Goal: Information Seeking & Learning: Learn about a topic

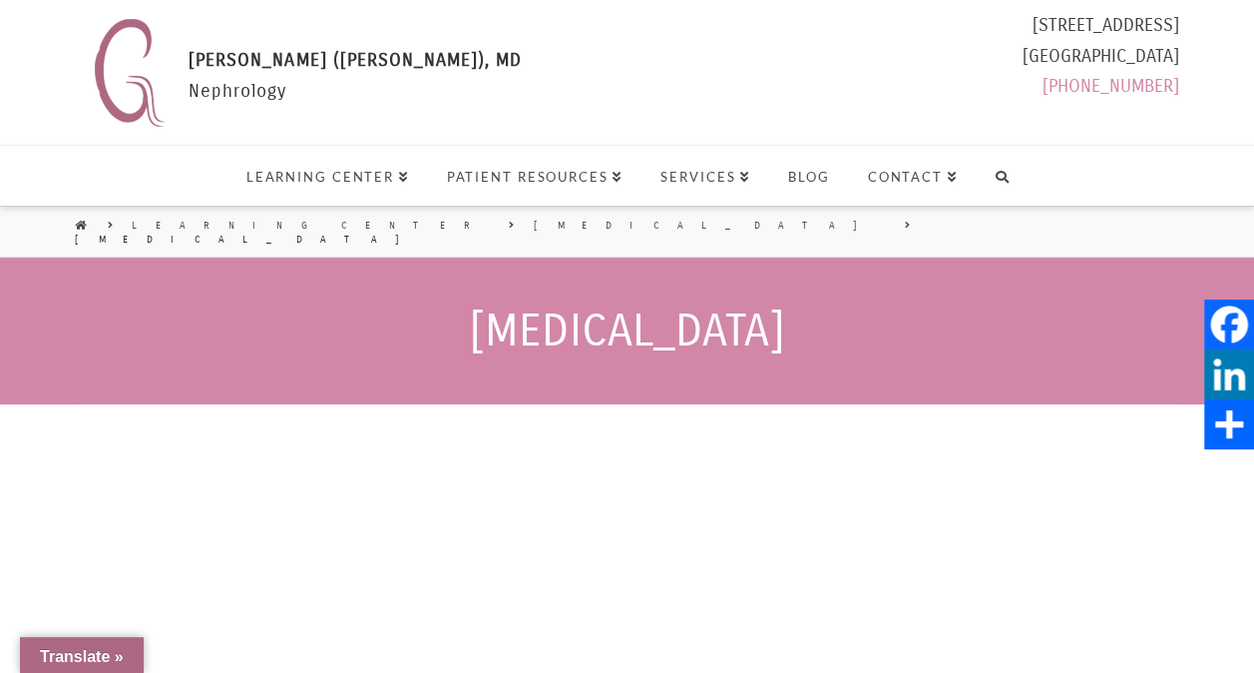
select select "Language Translate Widget"
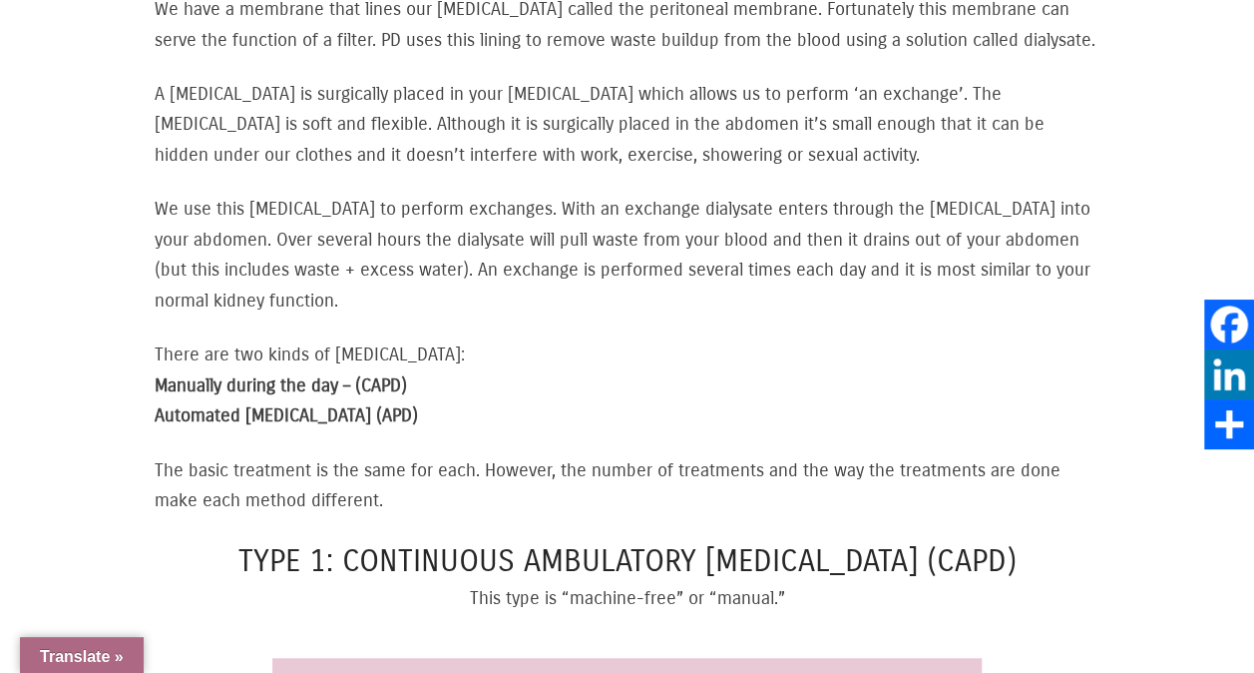
scroll to position [898, 0]
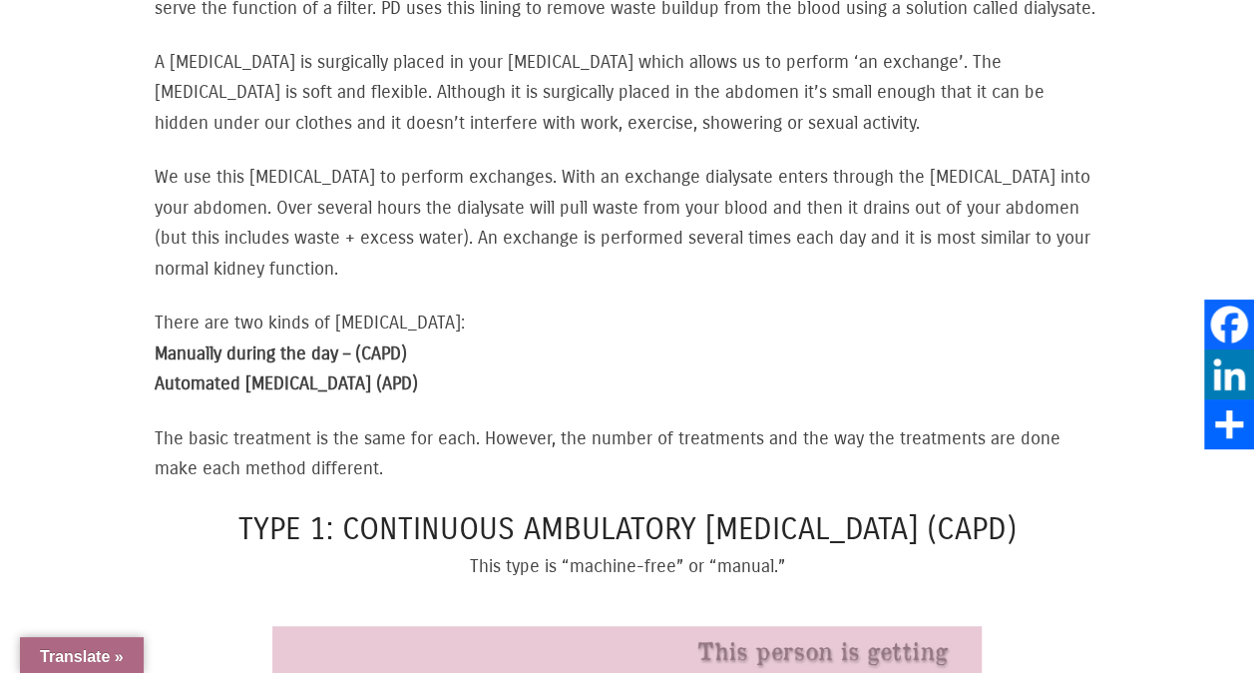
click at [447, 374] on p "There are two kinds of peritoneal dialysis: Manually during the day – (CAPD) Au…" at bounding box center [627, 353] width 945 height 92
click at [453, 399] on p "There are two kinds of peritoneal dialysis: Manually during the day – (CAPD) Au…" at bounding box center [627, 353] width 945 height 92
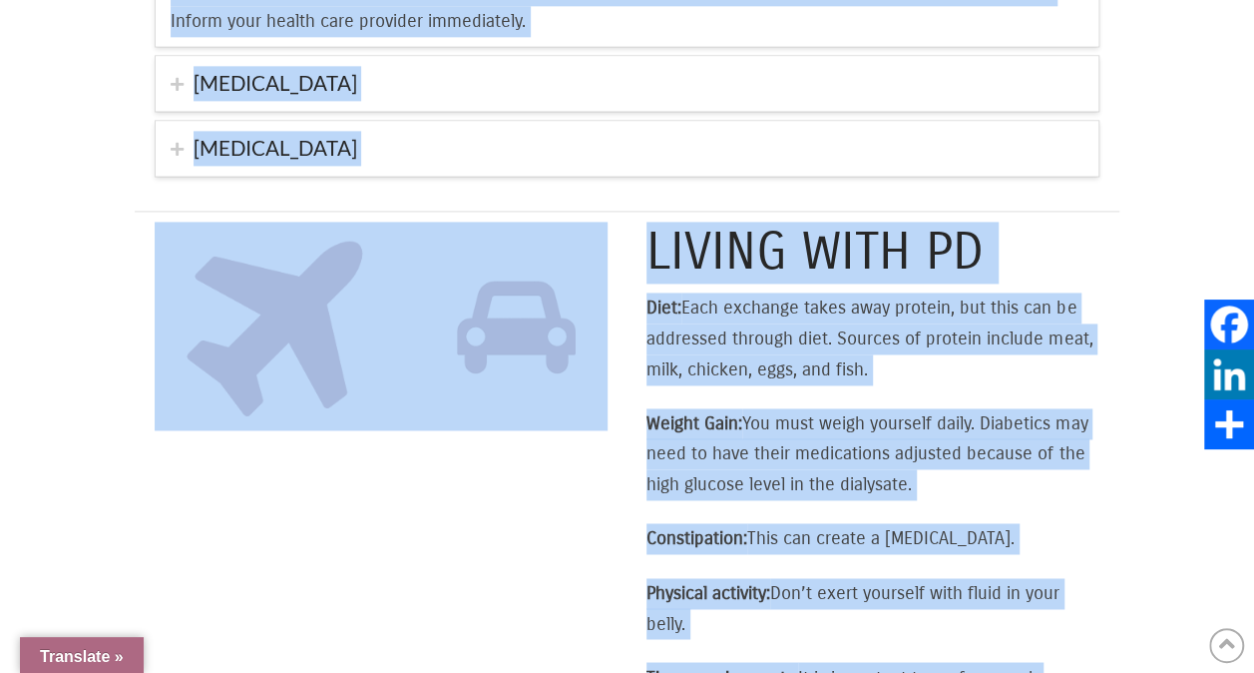
scroll to position [5262, 0]
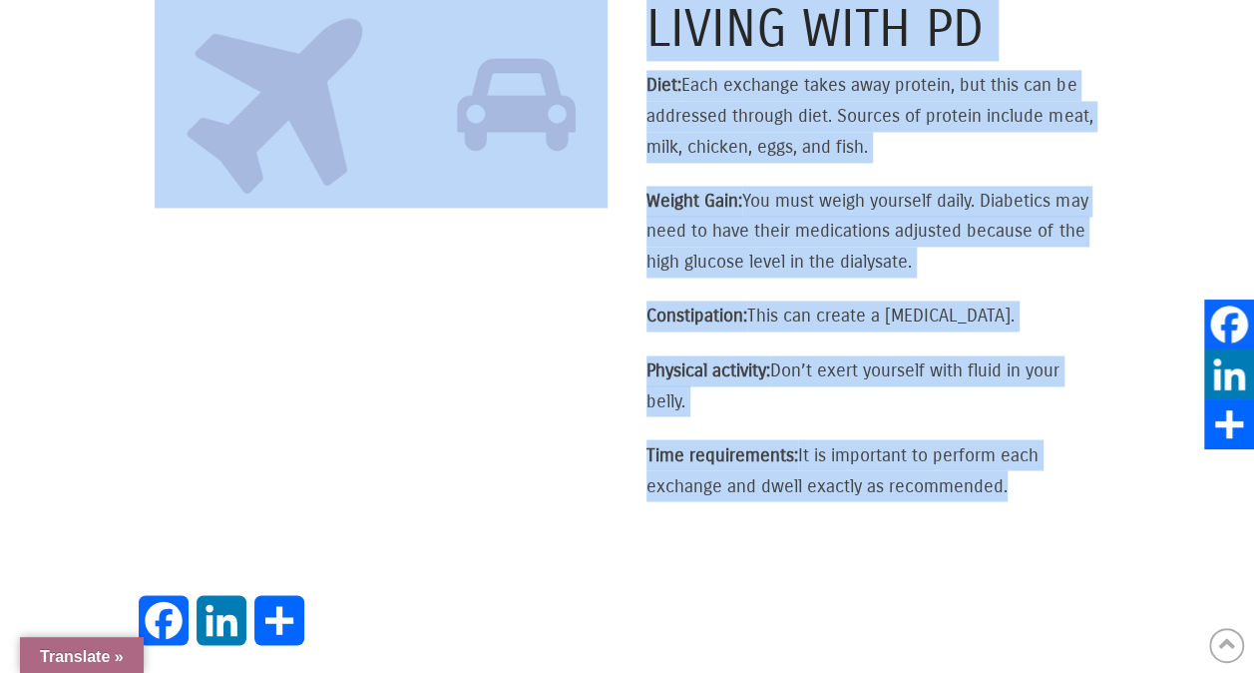
drag, startPoint x: 159, startPoint y: 86, endPoint x: 1011, endPoint y: 497, distance: 946.2
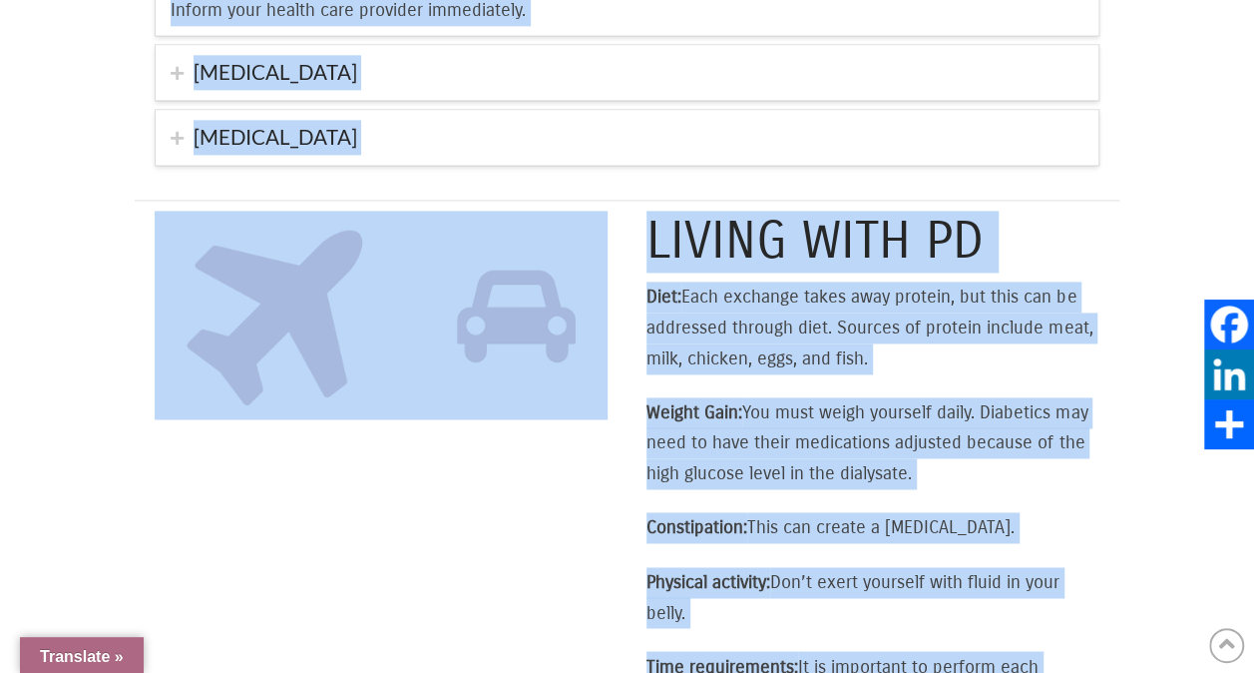
scroll to position [4963, 0]
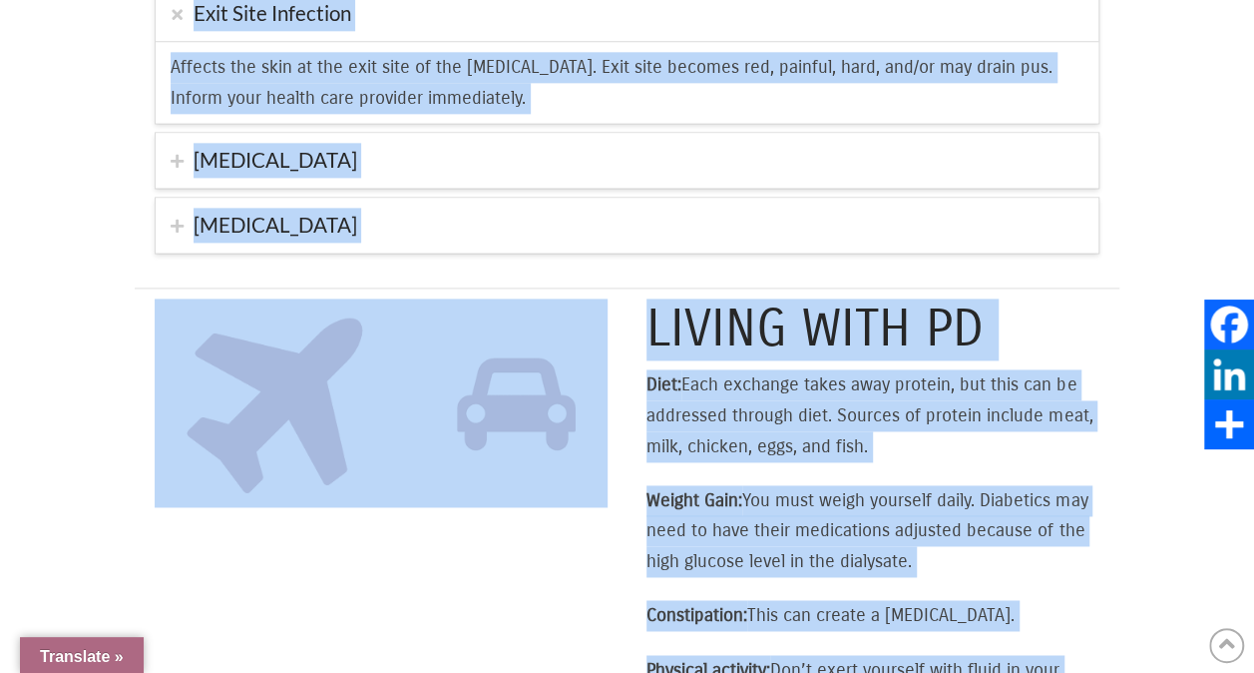
copy div "What is Peritoneal Dialysis? We have a membrane that lines our abdominal cavity…"
click at [750, 298] on h2 "Living with PD" at bounding box center [873, 329] width 453 height 62
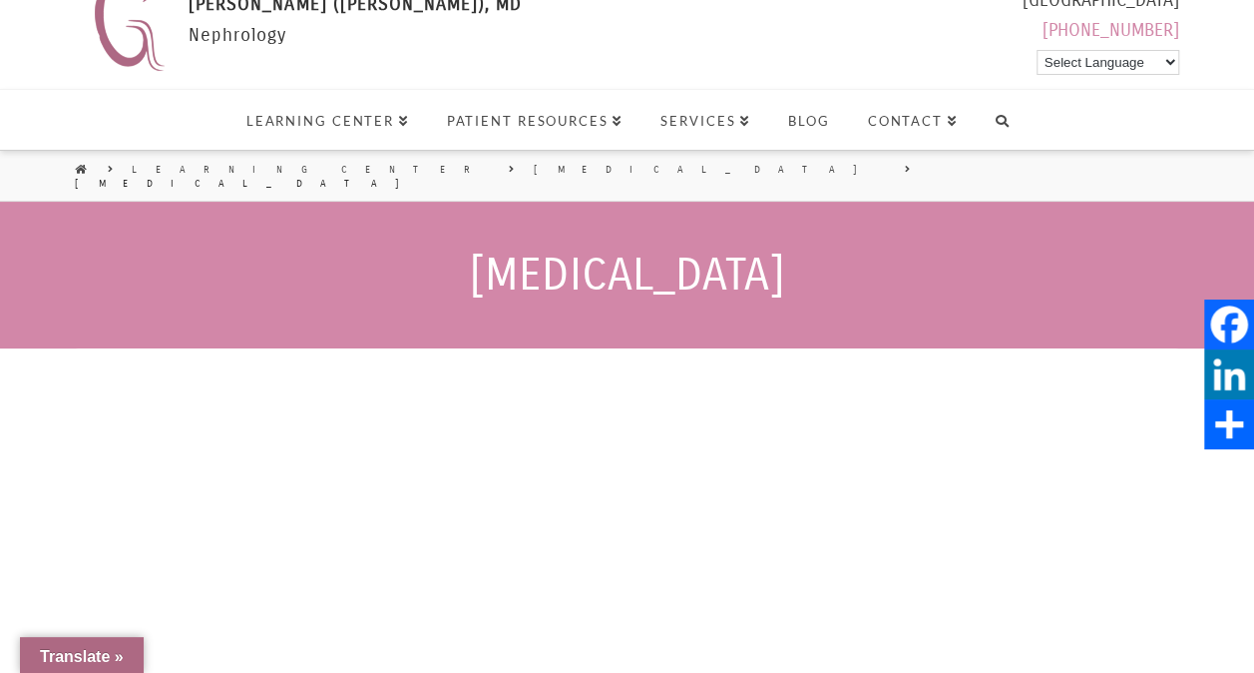
scroll to position [0, 0]
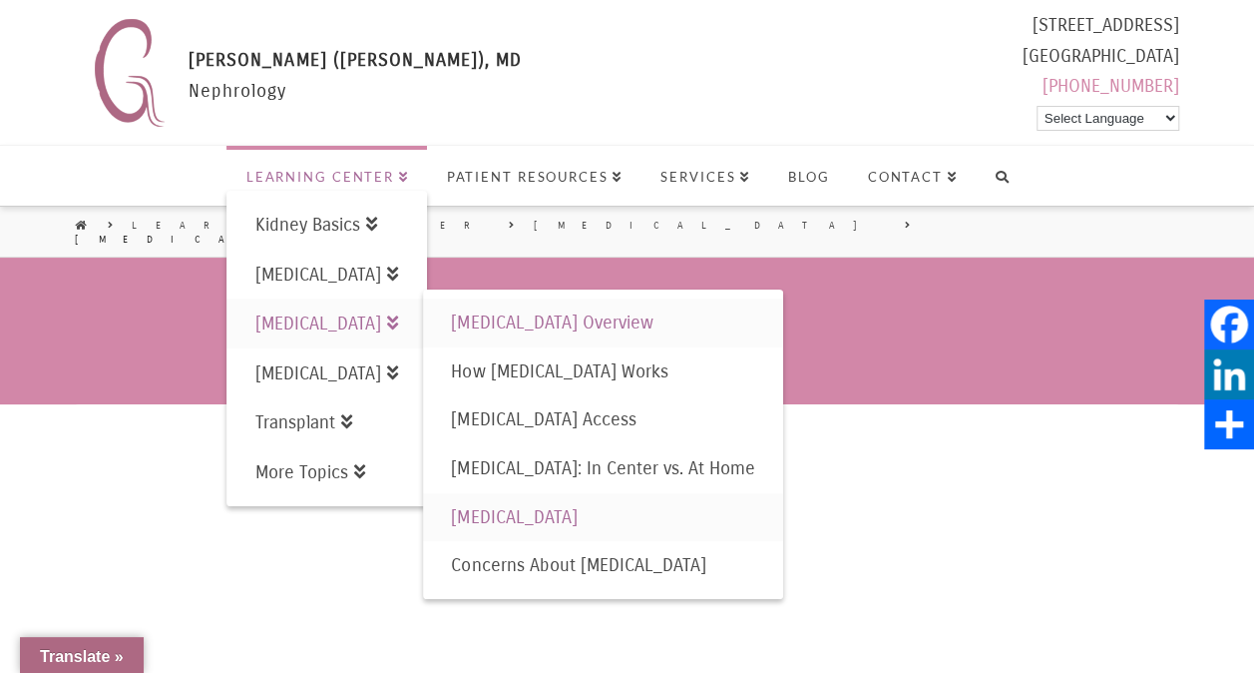
click at [620, 331] on span "[MEDICAL_DATA] Overview" at bounding box center [552, 322] width 202 height 22
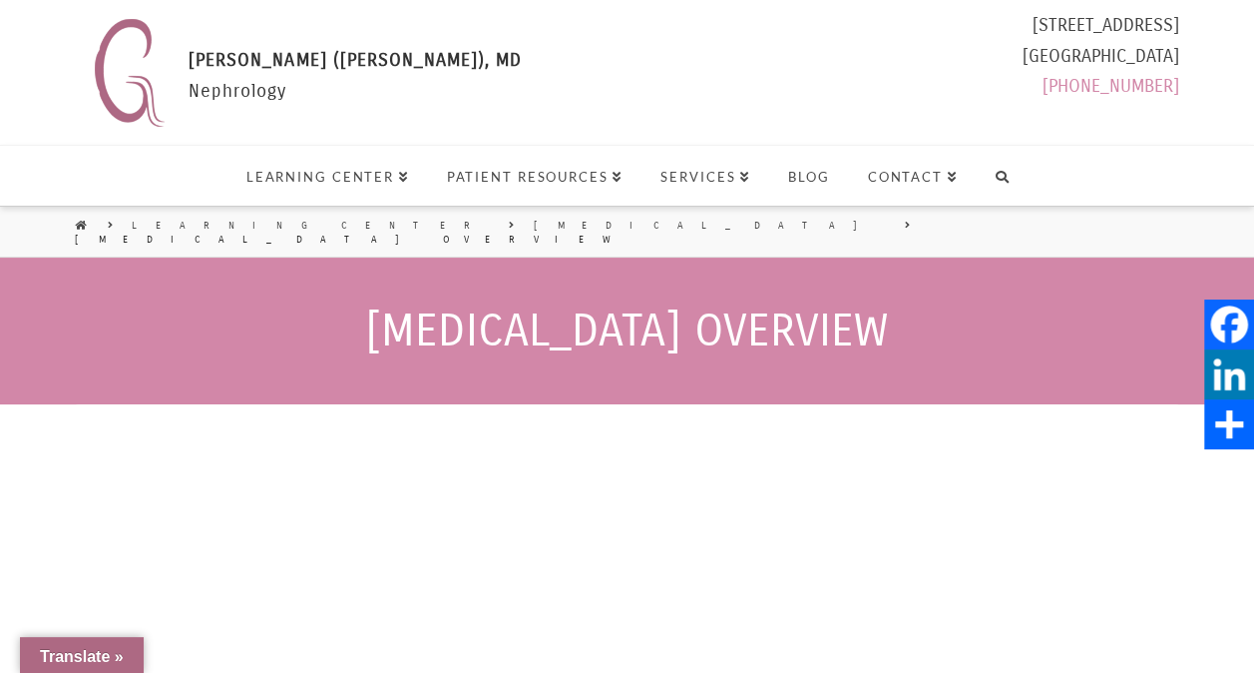
select select "Language Translate Widget"
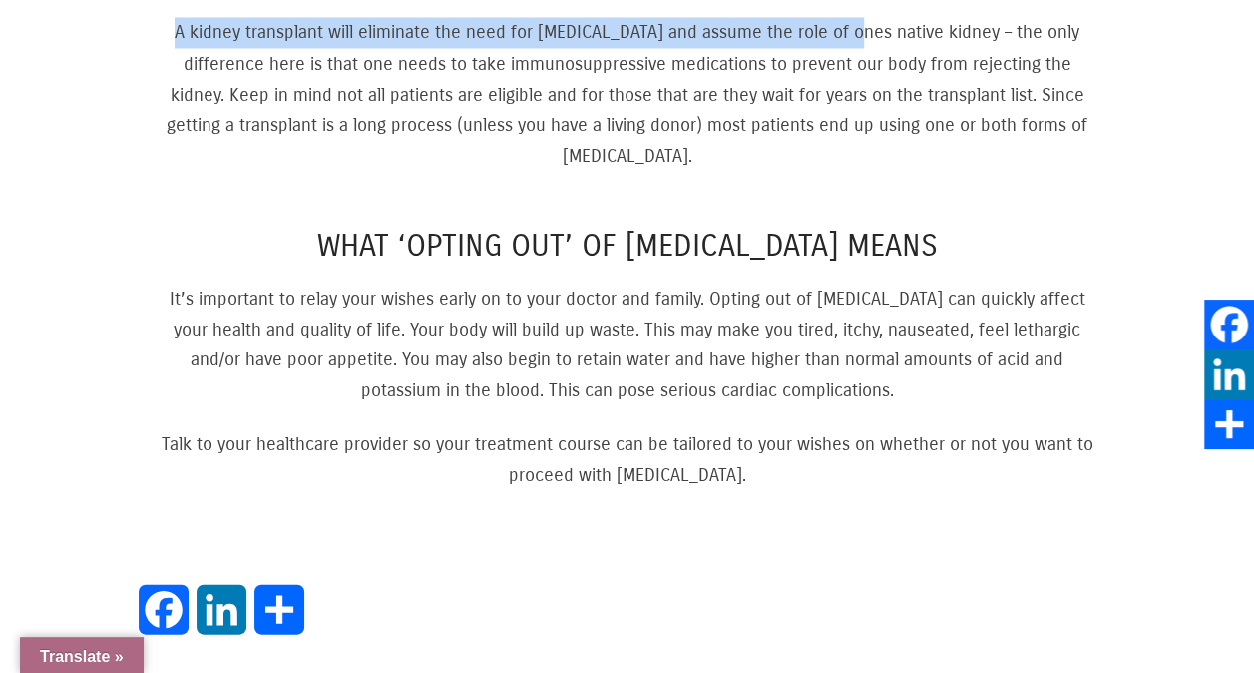
scroll to position [1767, 0]
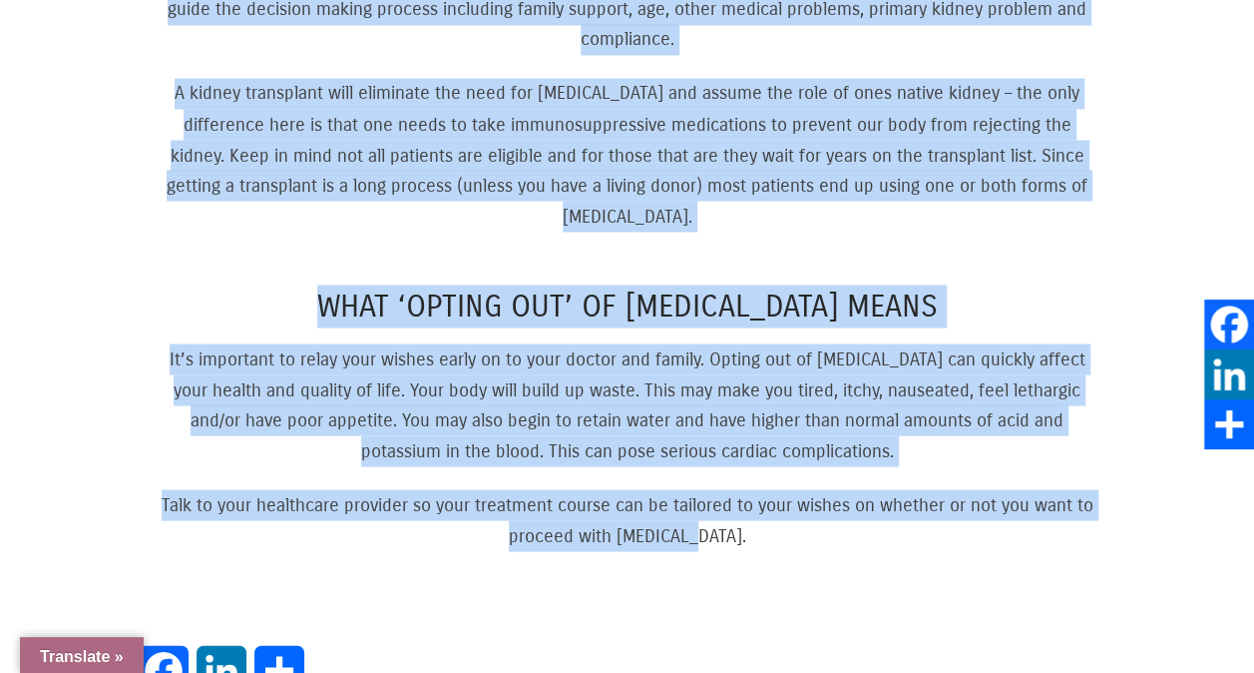
drag, startPoint x: 653, startPoint y: 166, endPoint x: 746, endPoint y: 525, distance: 371.3
copy div "What is dialysis? Dialysis is a type of renal replacement therapy. It is a trea…"
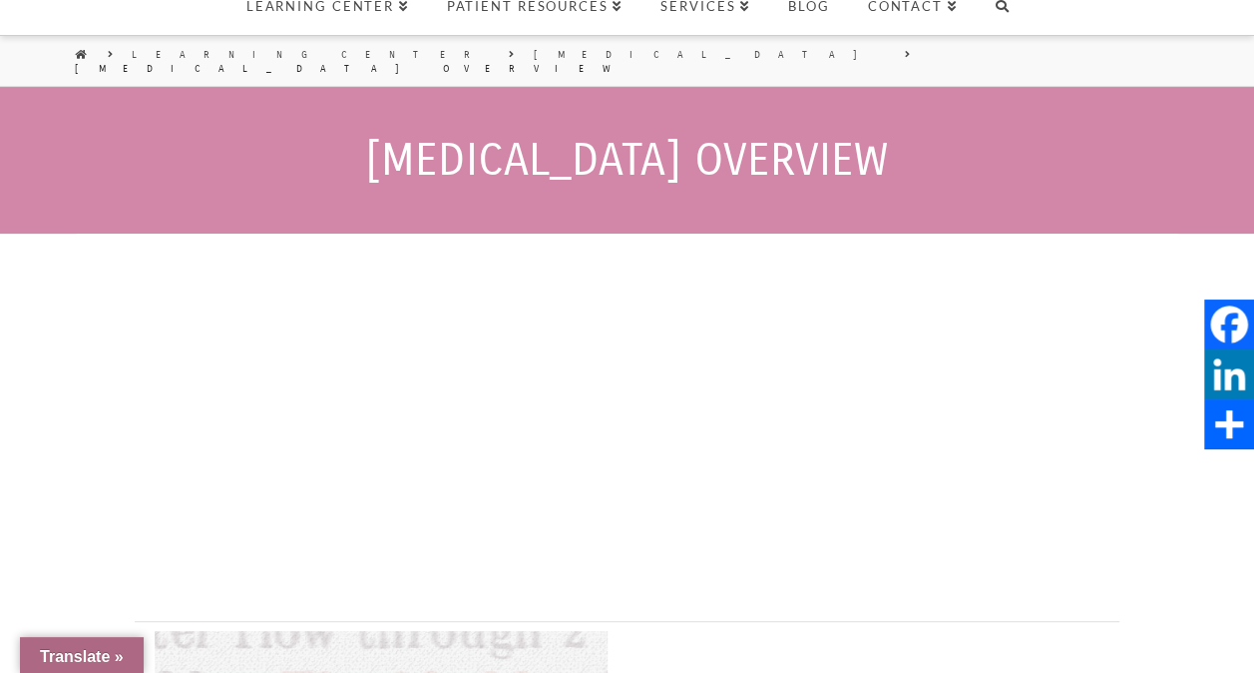
scroll to position [570, 0]
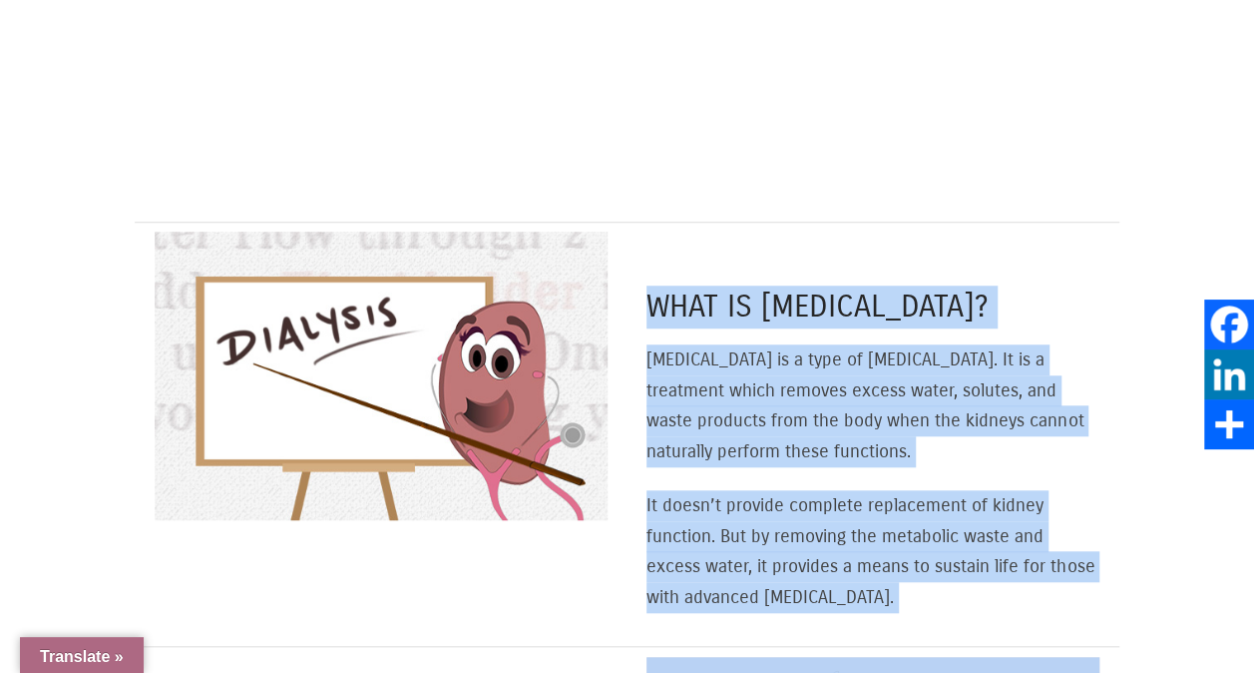
click at [744, 405] on p "Dialysis is a type of renal replacement therapy. It is a treatment which remove…" at bounding box center [873, 405] width 453 height 122
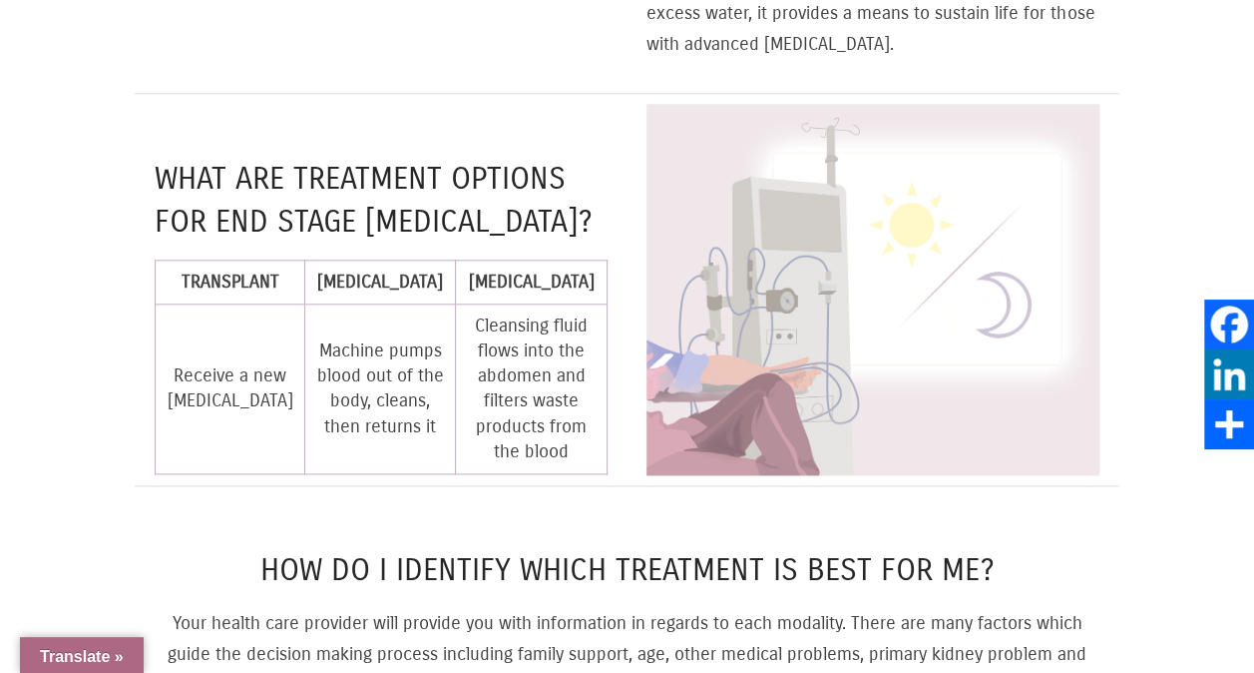
scroll to position [1169, 0]
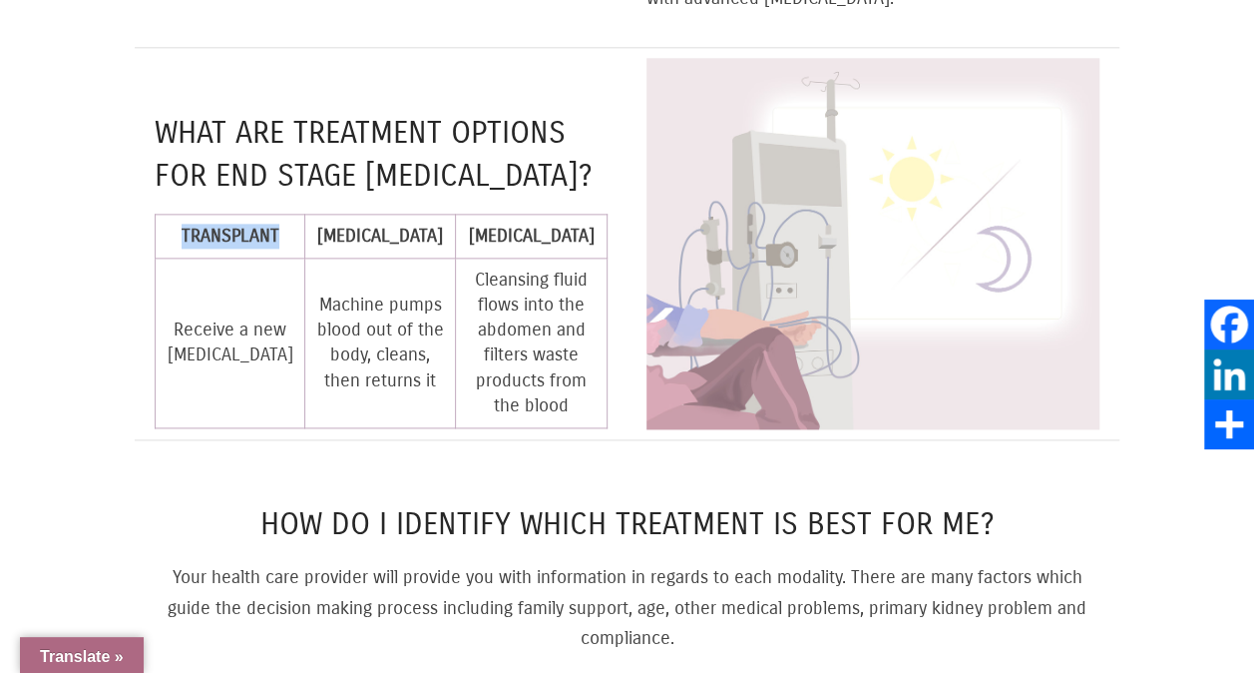
drag, startPoint x: 175, startPoint y: 224, endPoint x: 283, endPoint y: 234, distance: 109.2
click at [283, 234] on td "TRANSPLANT" at bounding box center [231, 236] width 150 height 44
copy strong "TRANSPLANT"
click at [317, 234] on strong "HEMODIALYSIS" at bounding box center [380, 236] width 126 height 22
drag, startPoint x: 316, startPoint y: 234, endPoint x: 431, endPoint y: 245, distance: 115.4
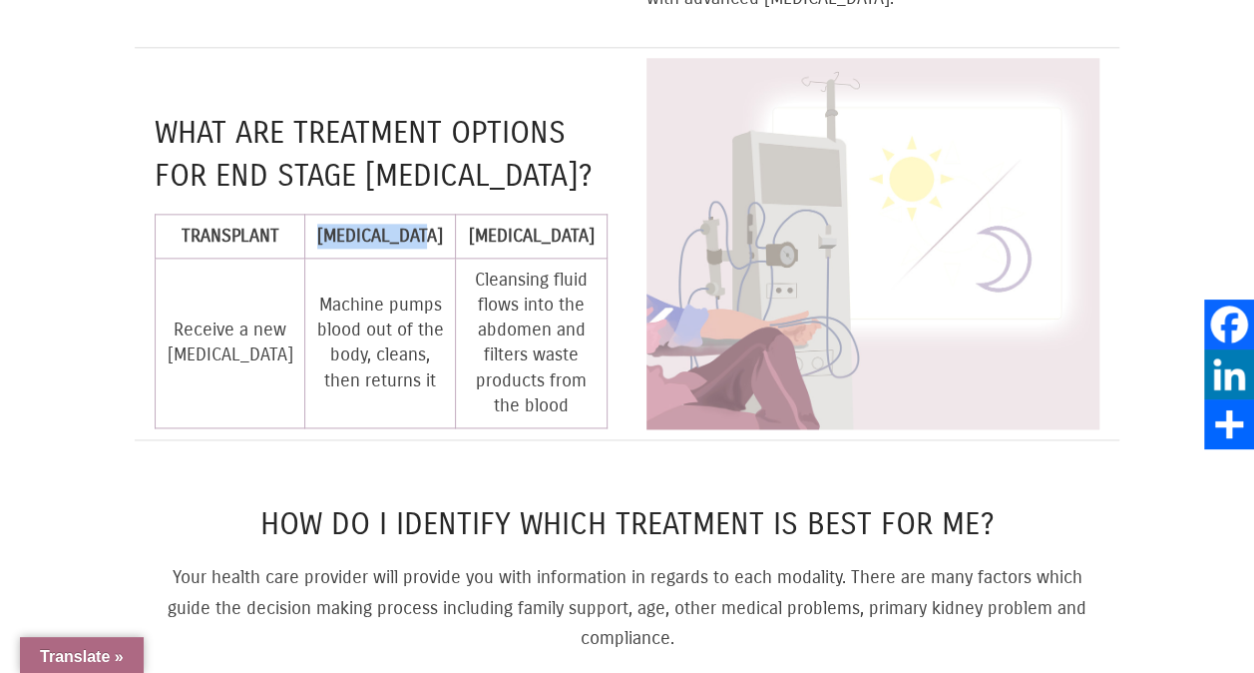
click at [431, 245] on td "HEMODIALYSIS" at bounding box center [380, 236] width 151 height 44
copy strong "HEMODIALYSIS"
drag, startPoint x: 485, startPoint y: 207, endPoint x: 572, endPoint y: 259, distance: 101.7
click at [572, 257] on td "PERITONEAL DIALYSIS" at bounding box center [532, 236] width 152 height 44
copy strong "PERITONEAL DIALYSIS"
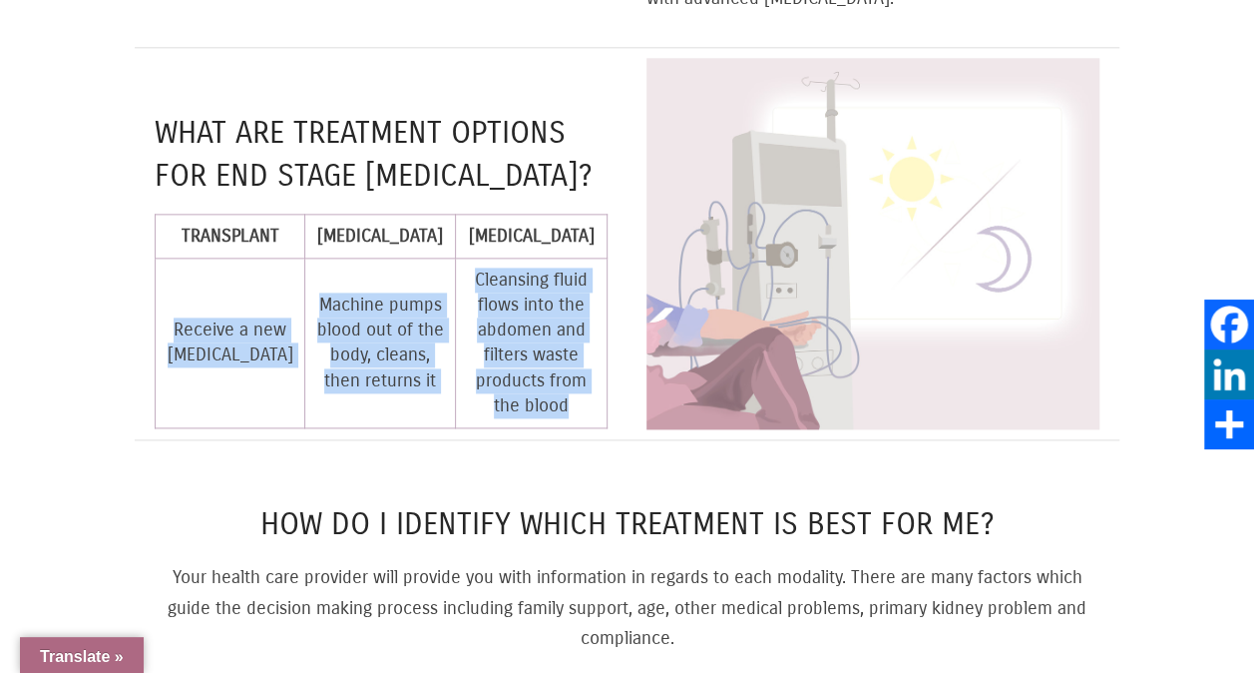
copy tr "Receive a new kidney from a donor Machine pumps blood out of the body, cleans, …"
drag, startPoint x: 189, startPoint y: 314, endPoint x: 576, endPoint y: 424, distance: 402.5
click at [576, 424] on tr "Receive a new kidney from a donor Machine pumps blood out of the body, cleans, …" at bounding box center [382, 342] width 452 height 170
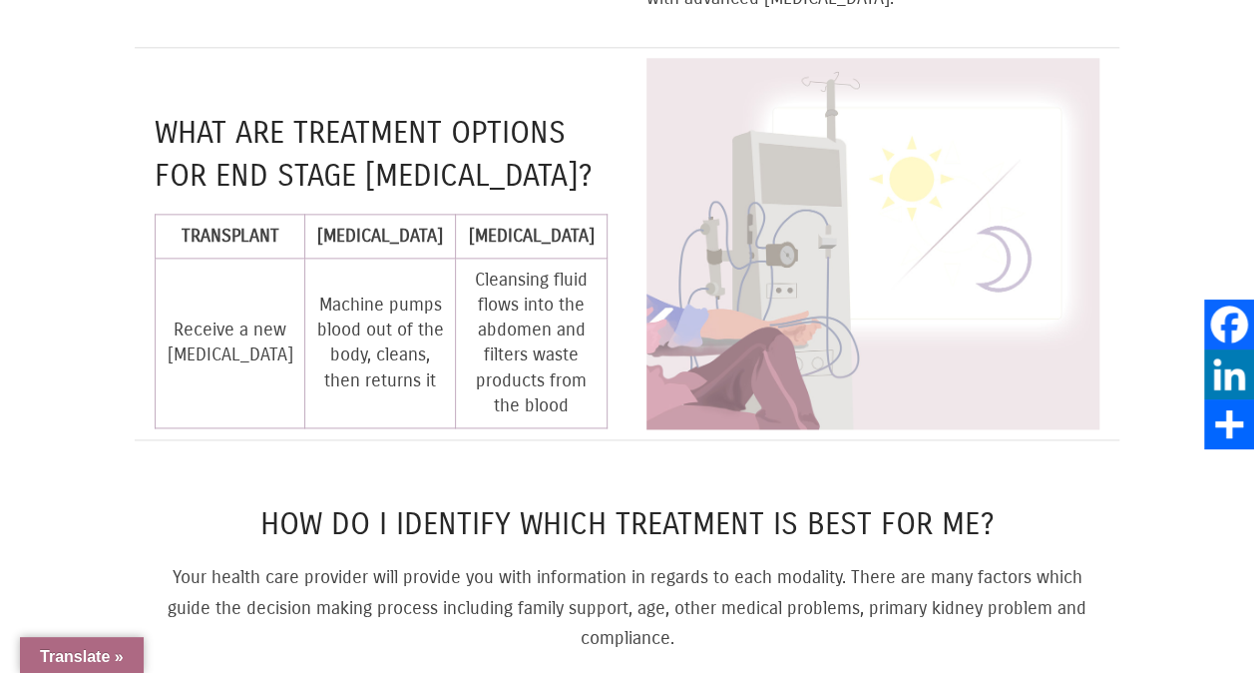
click at [375, 126] on h4 "What are treatment options for end stage kidney disease?" at bounding box center [381, 155] width 453 height 86
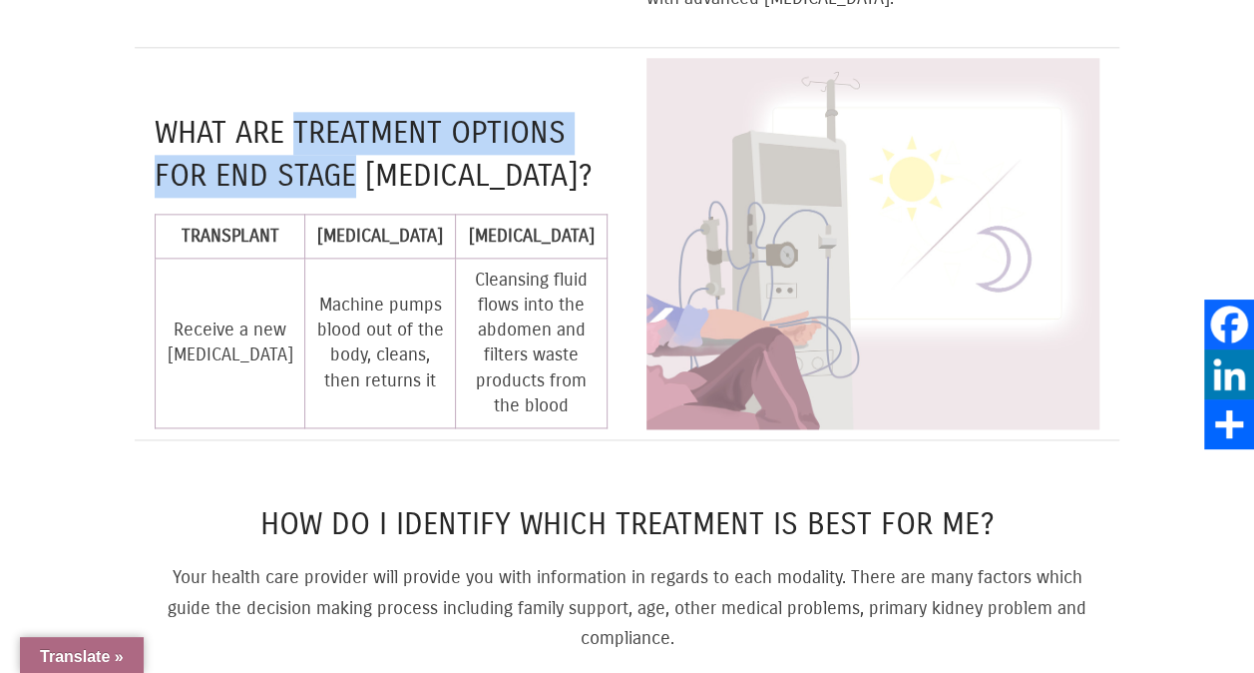
drag, startPoint x: 298, startPoint y: 117, endPoint x: 355, endPoint y: 153, distance: 67.3
click at [355, 153] on h4 "What are treatment options for end stage kidney disease?" at bounding box center [381, 155] width 453 height 86
copy h4 "treatment options for end stage"
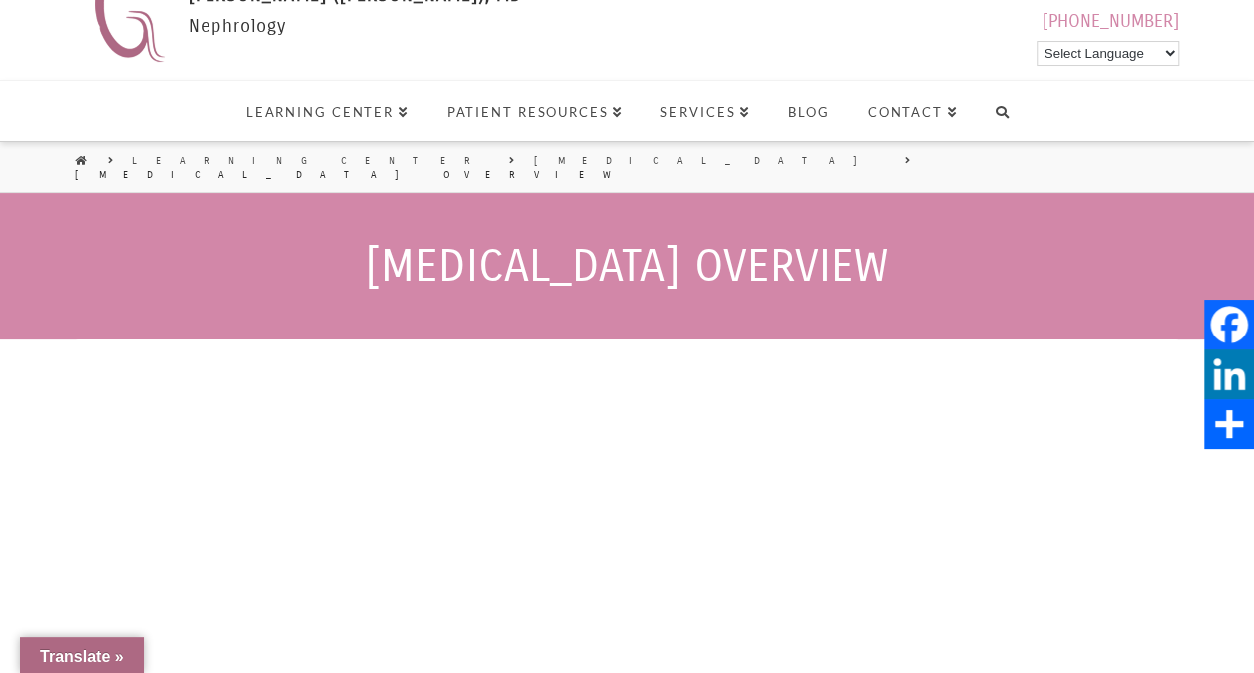
scroll to position [0, 0]
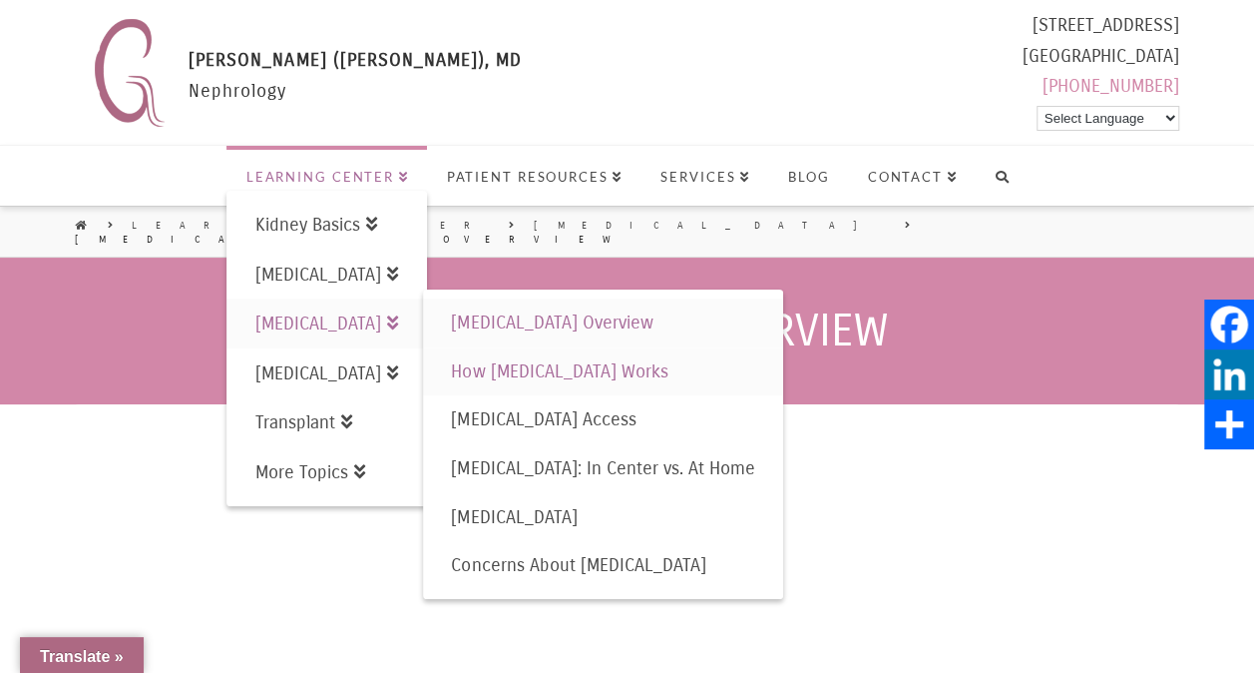
click at [568, 369] on span "How [MEDICAL_DATA] Works" at bounding box center [559, 371] width 217 height 22
click at [568, 365] on span "How [MEDICAL_DATA] Works" at bounding box center [559, 371] width 217 height 22
click at [603, 365] on span "How [MEDICAL_DATA] Works" at bounding box center [559, 371] width 217 height 22
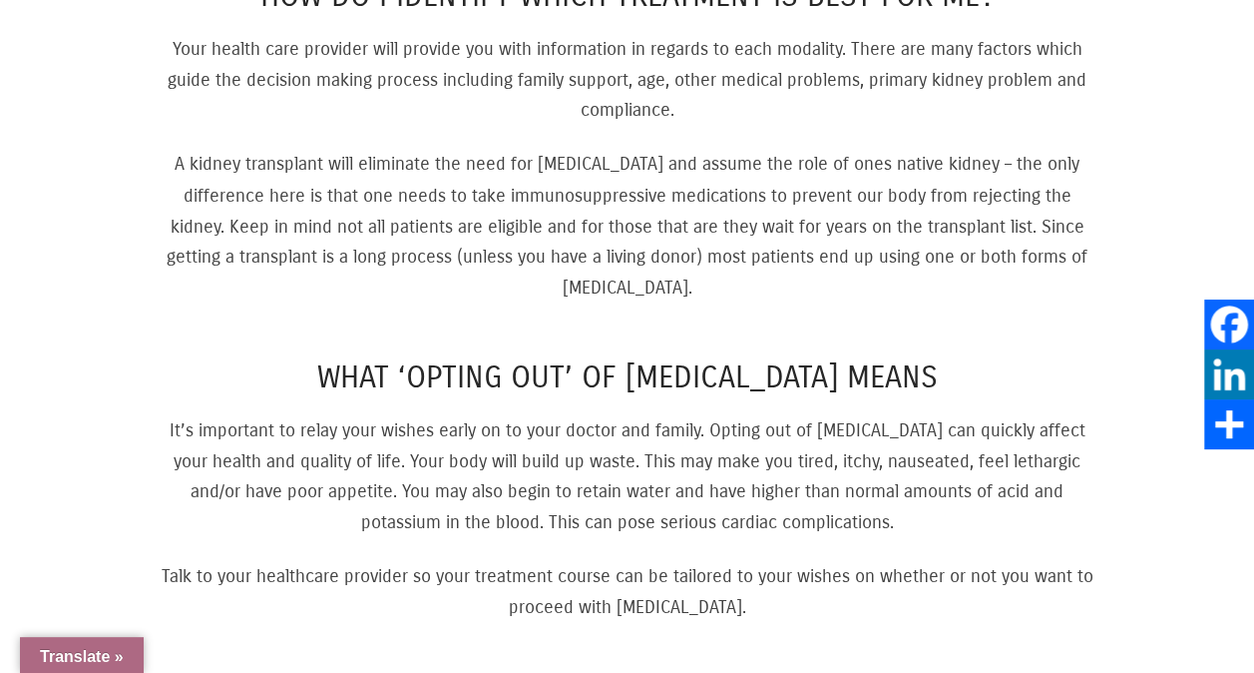
scroll to position [2096, 0]
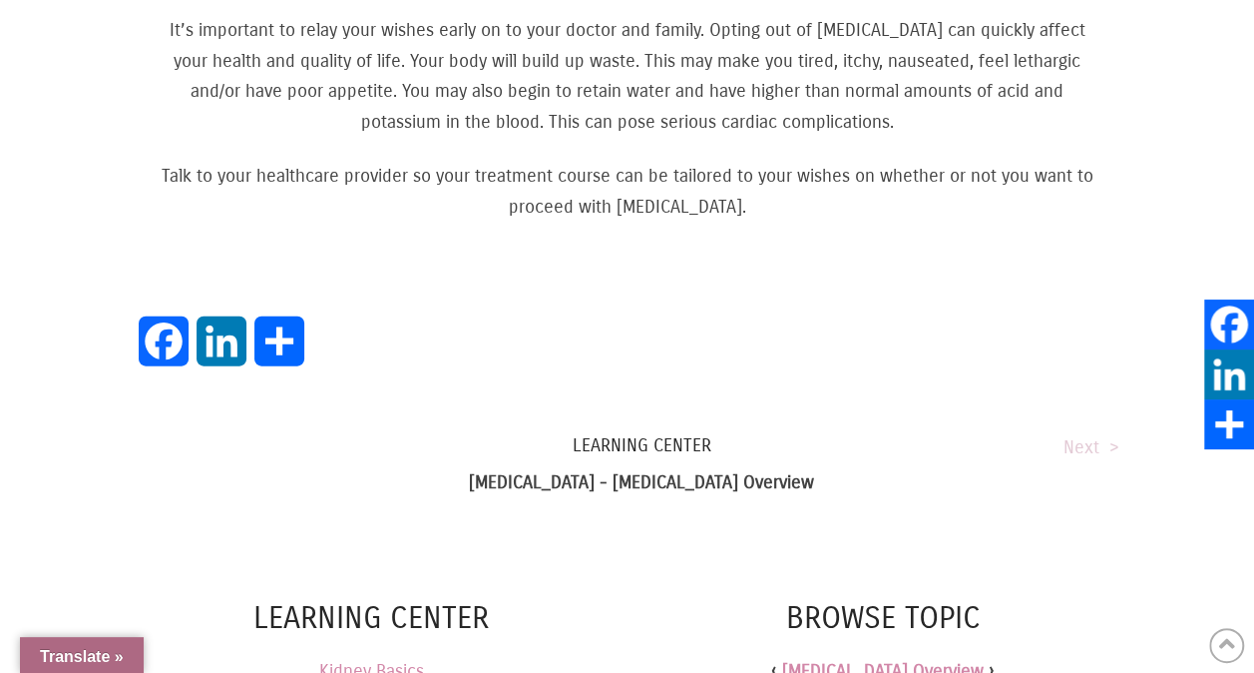
click at [1090, 436] on link "Next >" at bounding box center [1092, 447] width 56 height 22
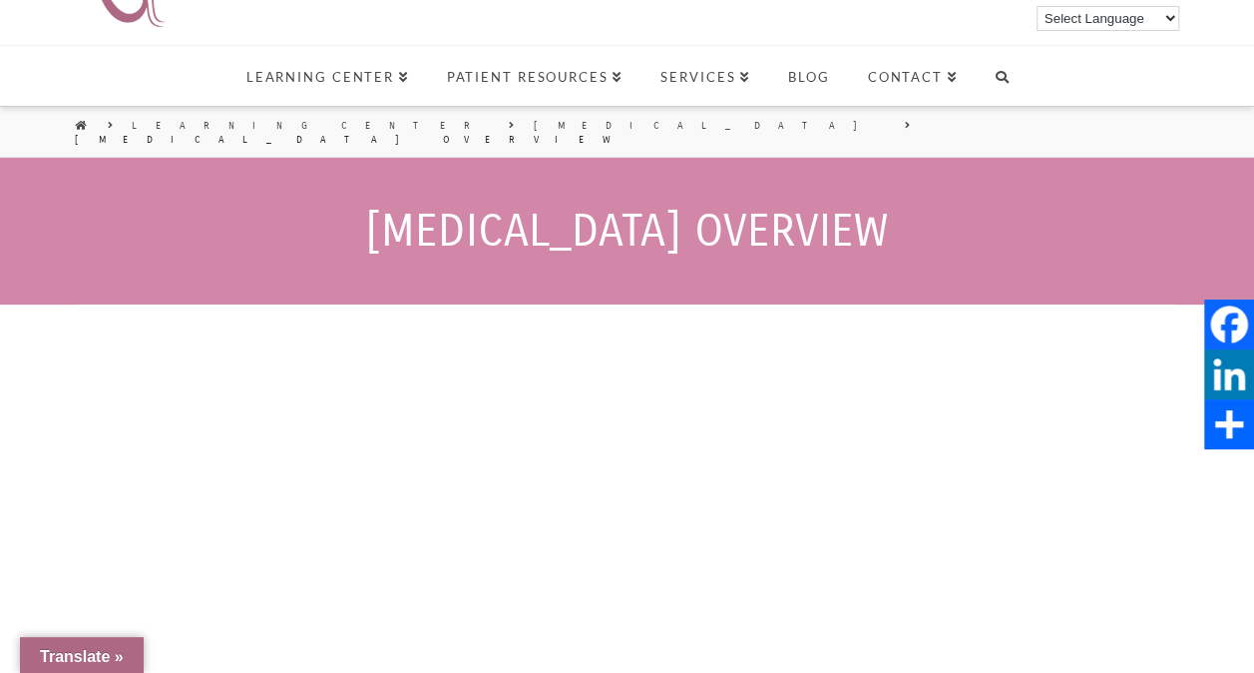
scroll to position [0, 0]
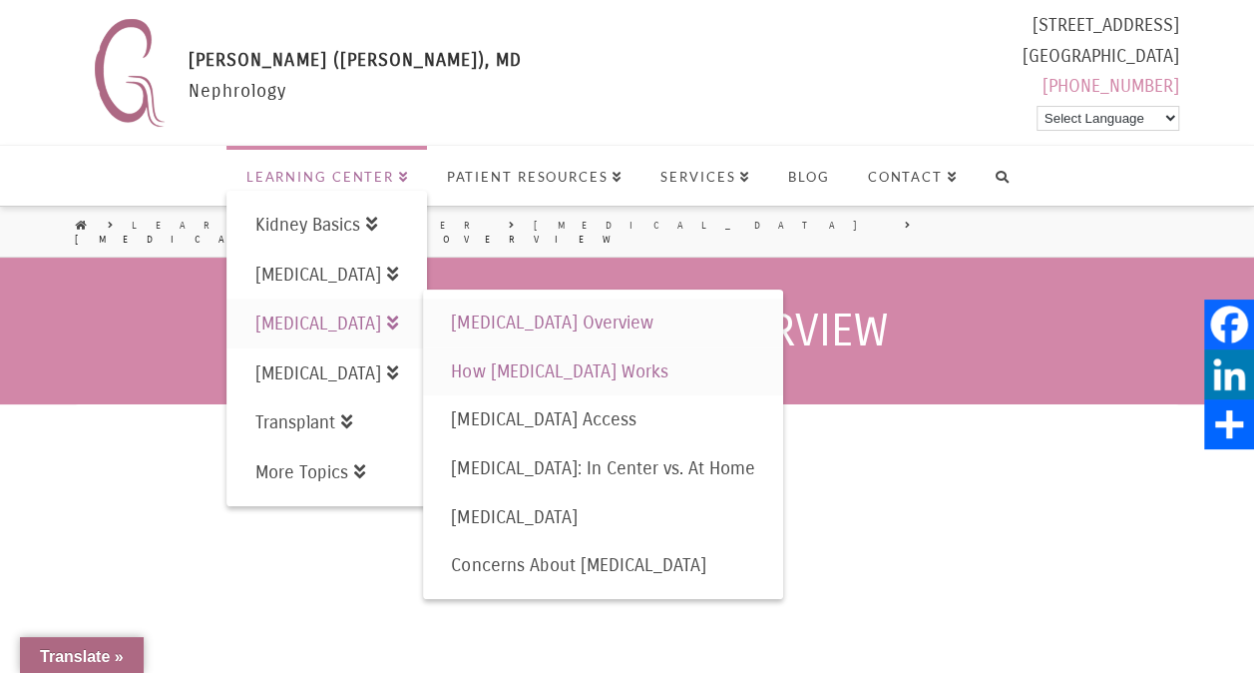
click at [578, 375] on span "How [MEDICAL_DATA] Works" at bounding box center [559, 371] width 217 height 22
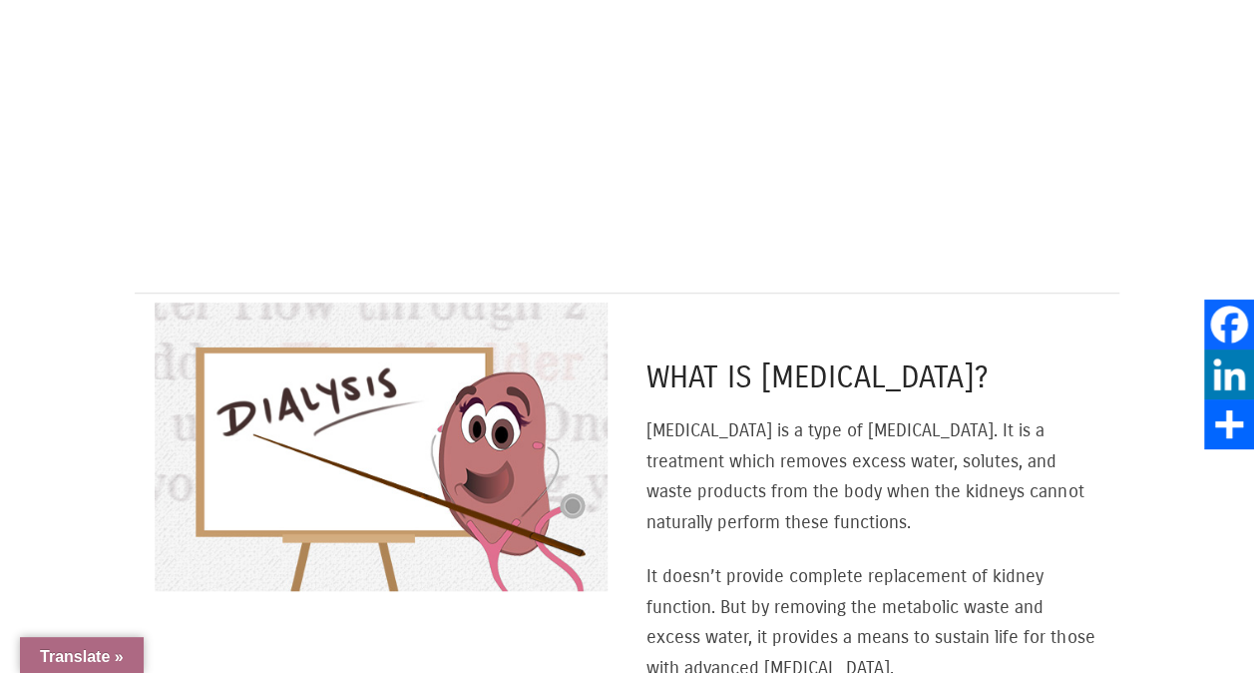
scroll to position [998, 0]
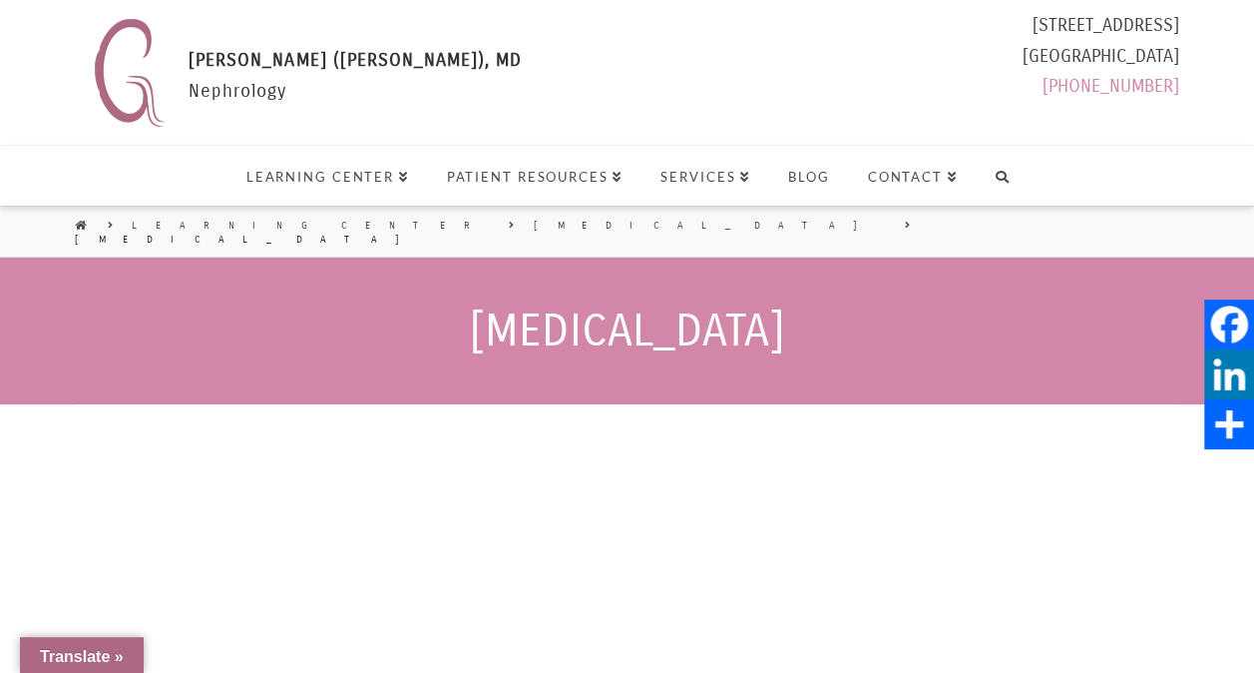
select select "Language Translate Widget"
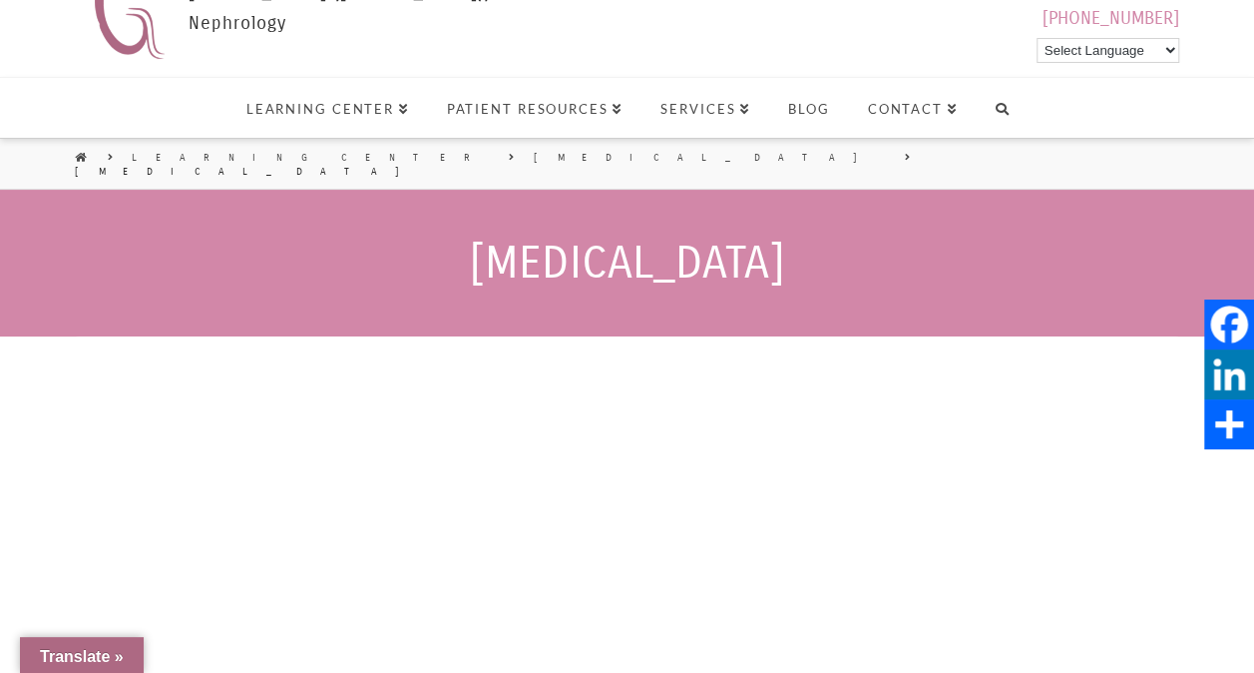
scroll to position [100, 0]
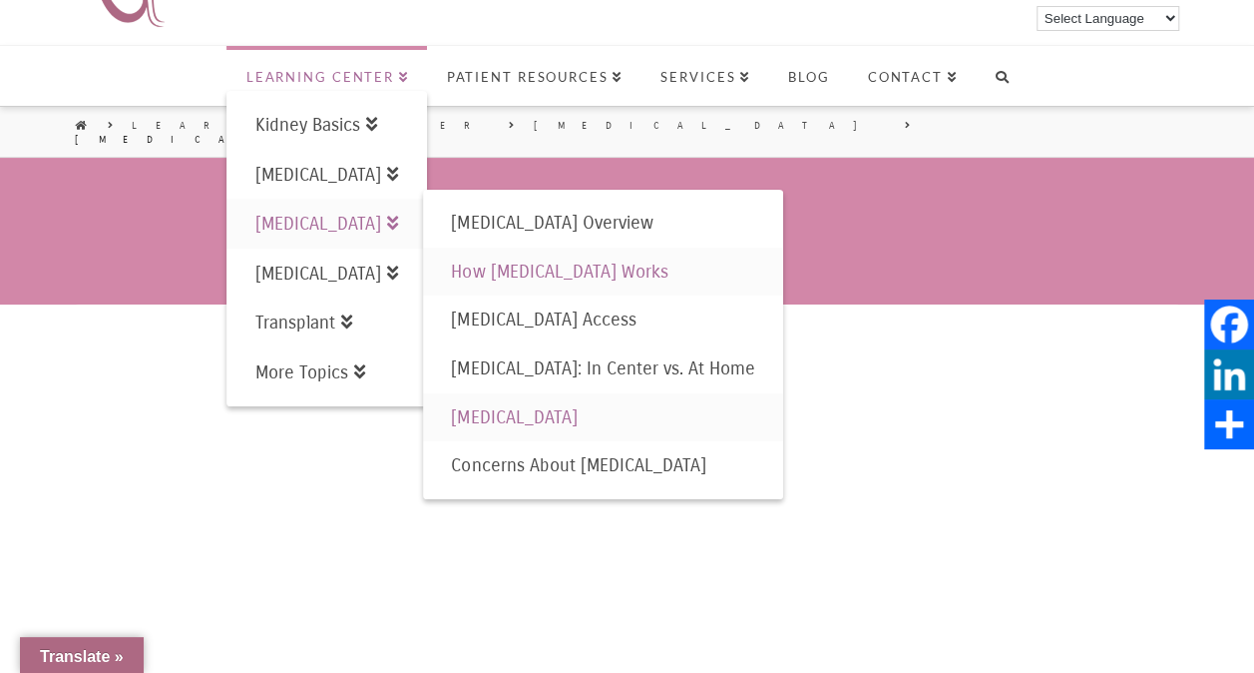
click at [573, 271] on span "How [MEDICAL_DATA] Works" at bounding box center [559, 271] width 217 height 22
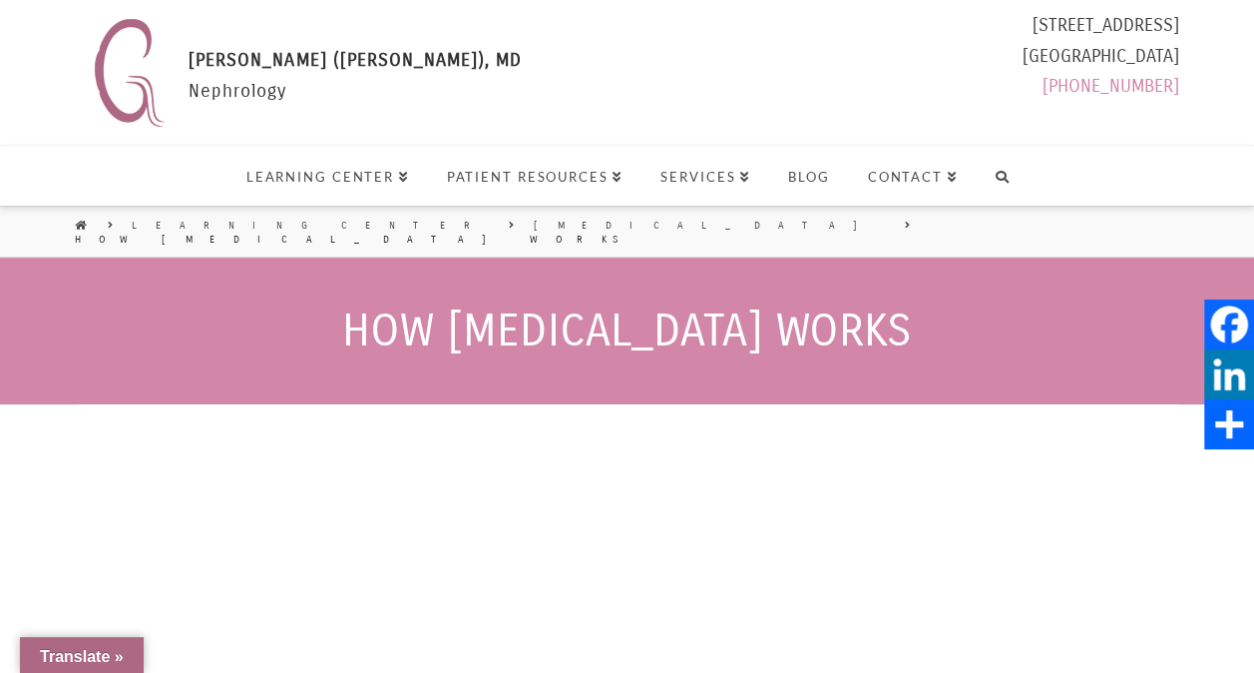
select select "Language Translate Widget"
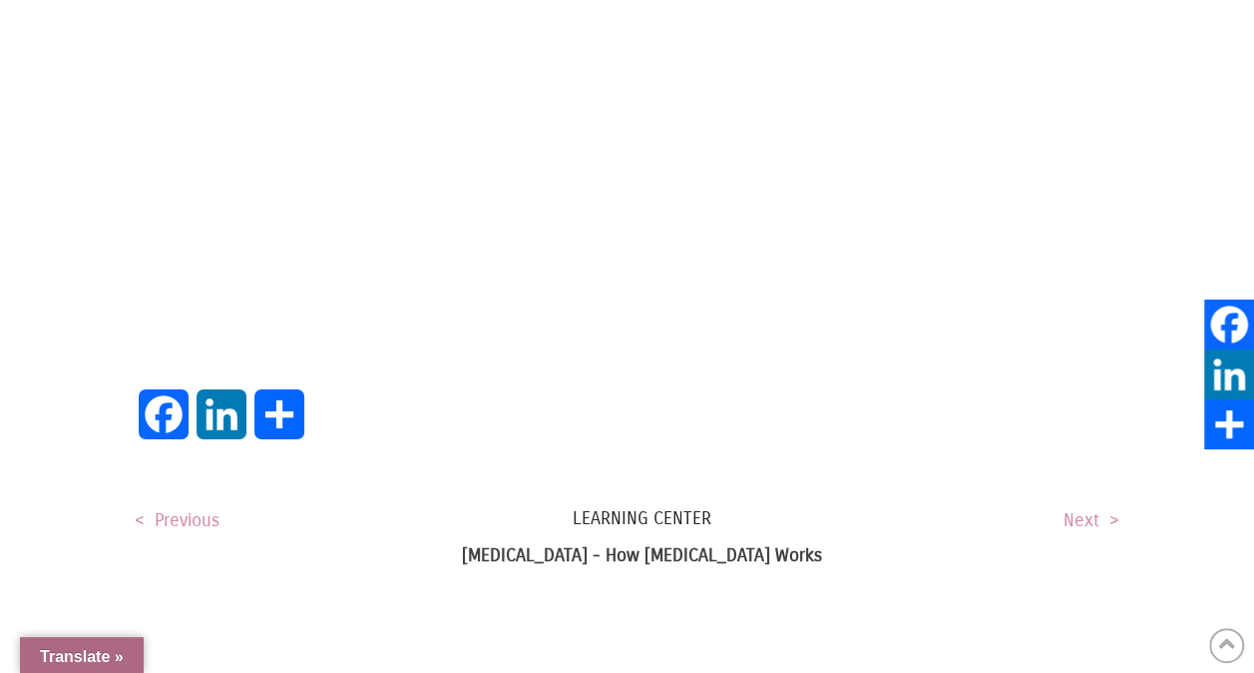
scroll to position [3495, 0]
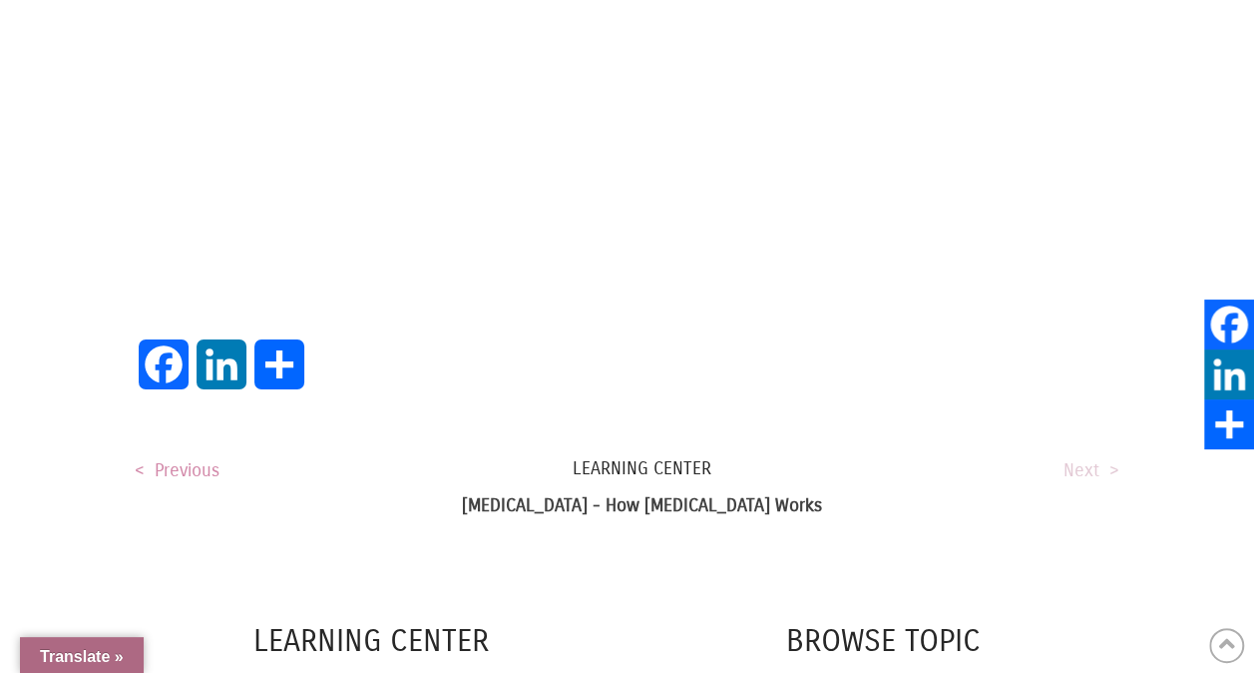
click at [1086, 459] on link "Next >" at bounding box center [1092, 470] width 56 height 22
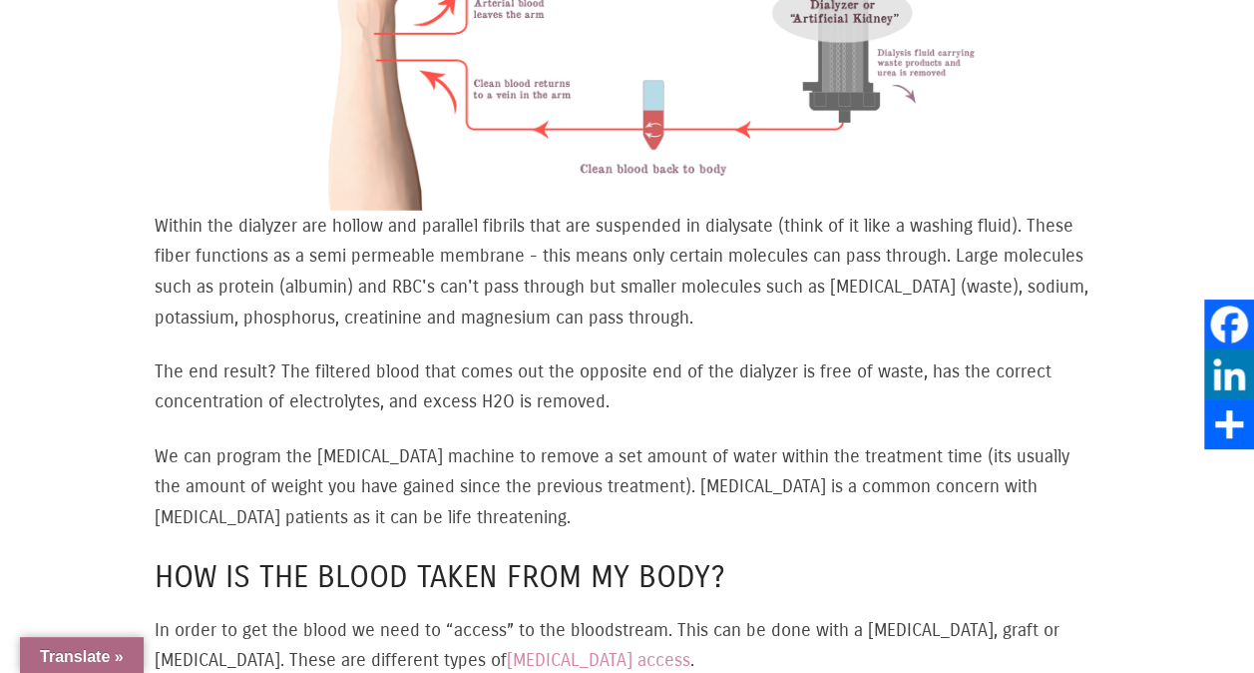
scroll to position [2197, 0]
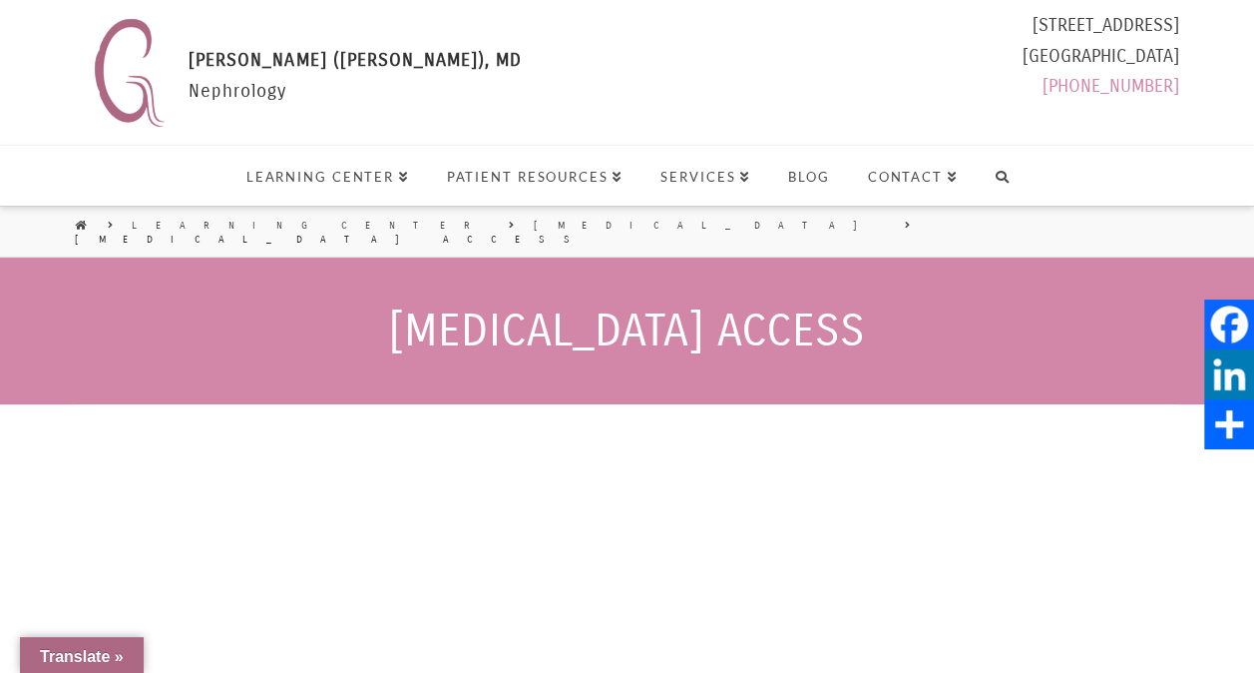
select select "Language Translate Widget"
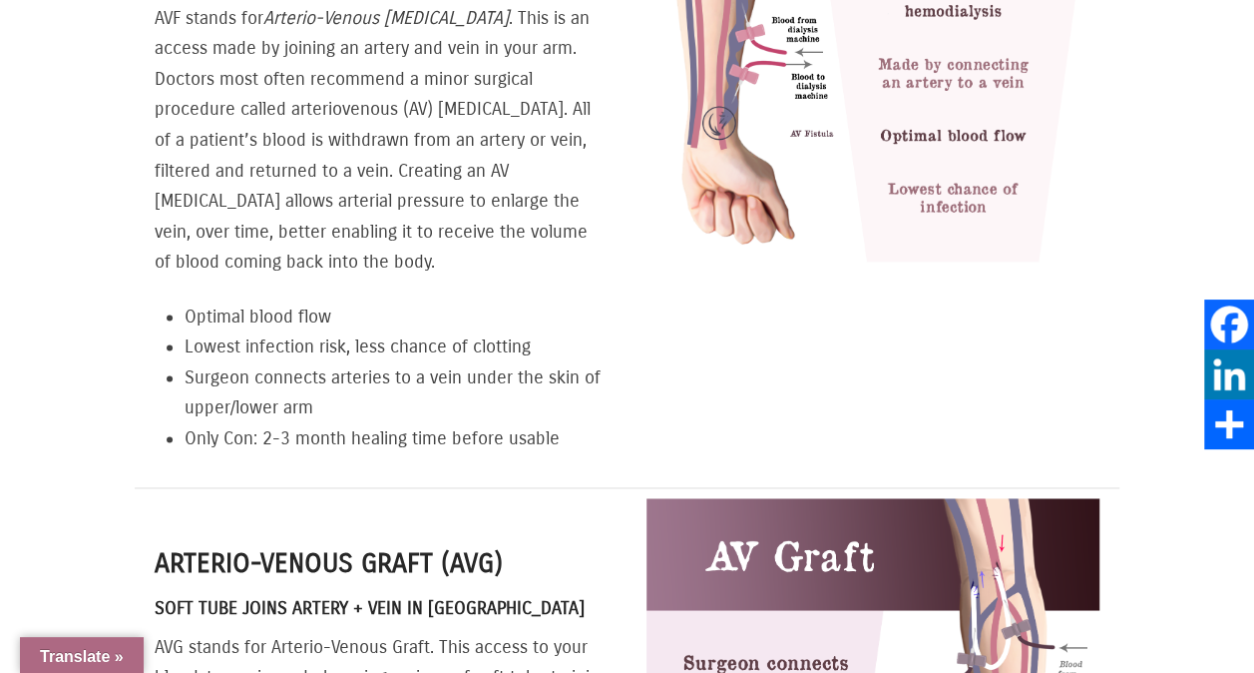
scroll to position [1297, 0]
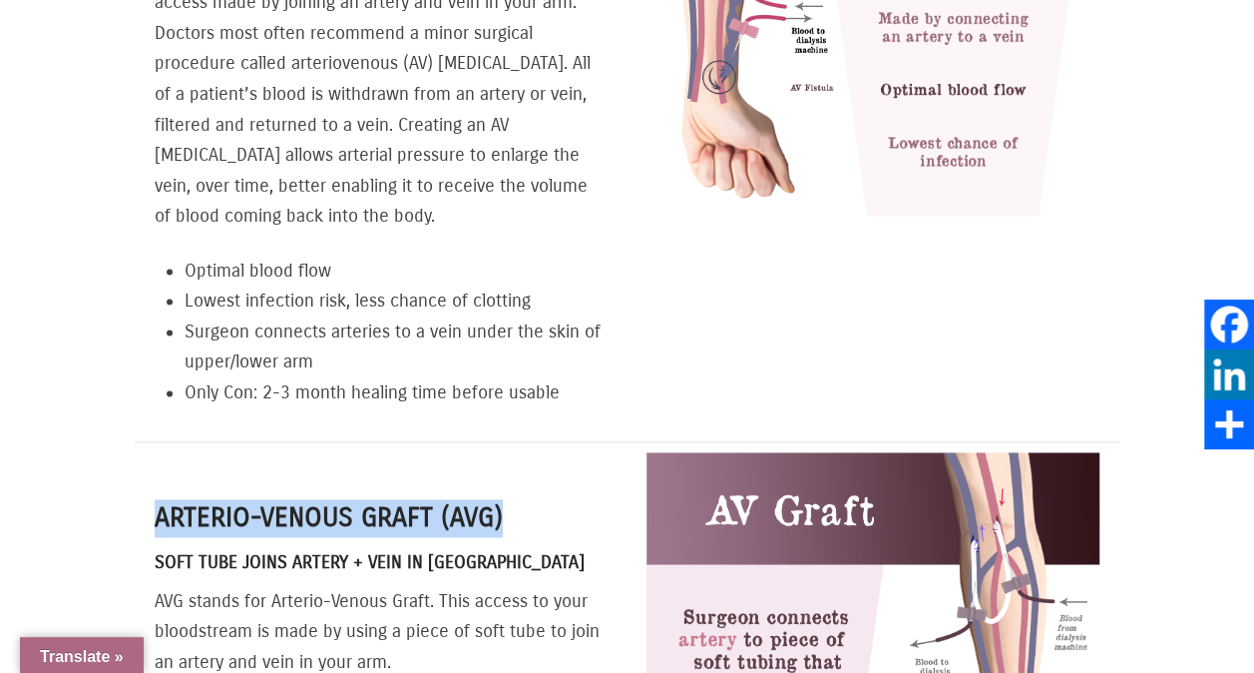
drag, startPoint x: 150, startPoint y: 432, endPoint x: 506, endPoint y: 451, distance: 356.8
click at [506, 451] on div "Arterio-venous Graft (AVG) Soft Tube Joins Artery + Vein in Arm AVG stands for …" at bounding box center [381, 666] width 492 height 448
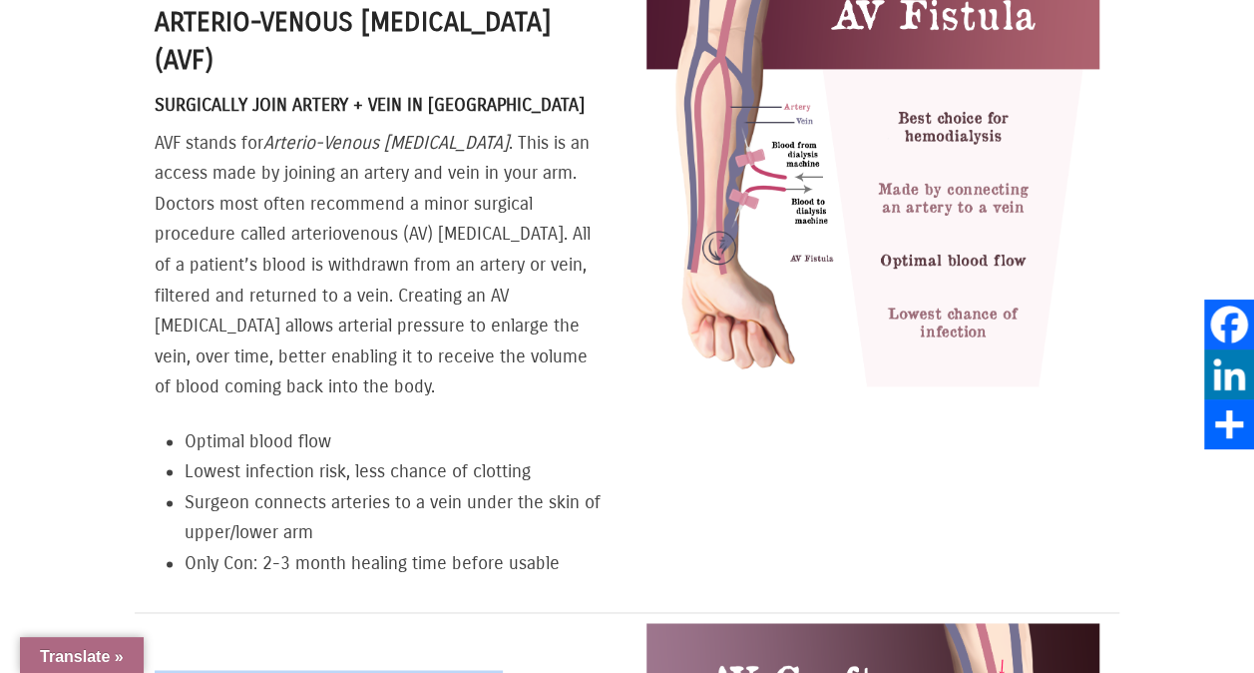
scroll to position [1098, 0]
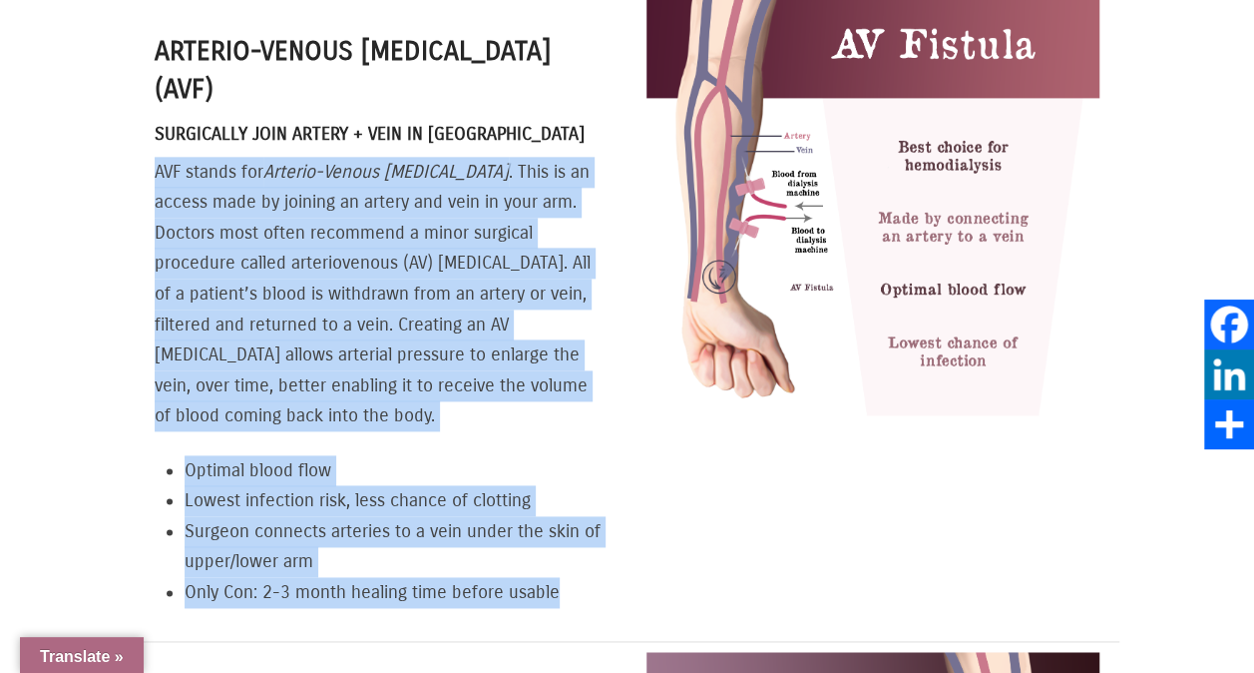
drag, startPoint x: 154, startPoint y: 109, endPoint x: 624, endPoint y: 533, distance: 633.1
click at [624, 533] on div "Arterio-Venous [MEDICAL_DATA] (AVF) Surgically Join Artery + Vein in Arm AVF st…" at bounding box center [381, 308] width 492 height 665
copy div "AVF stands for Arterio-Venous [MEDICAL_DATA] . This is an access made by joinin…"
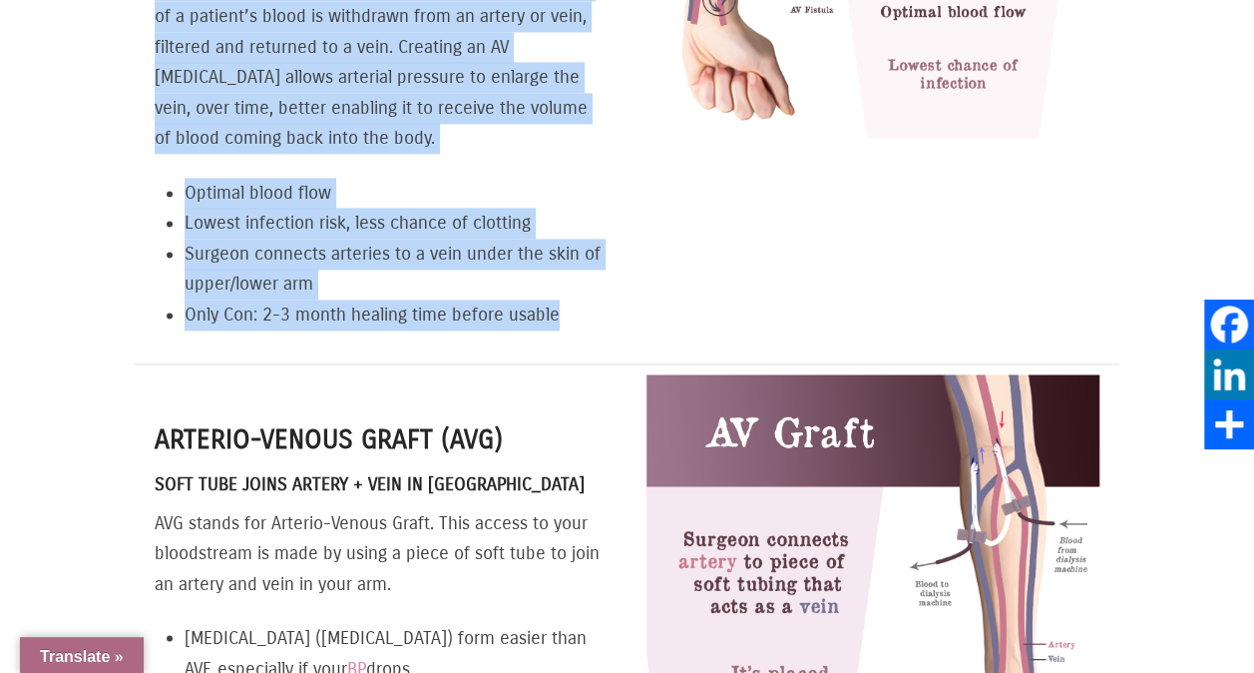
scroll to position [1597, 0]
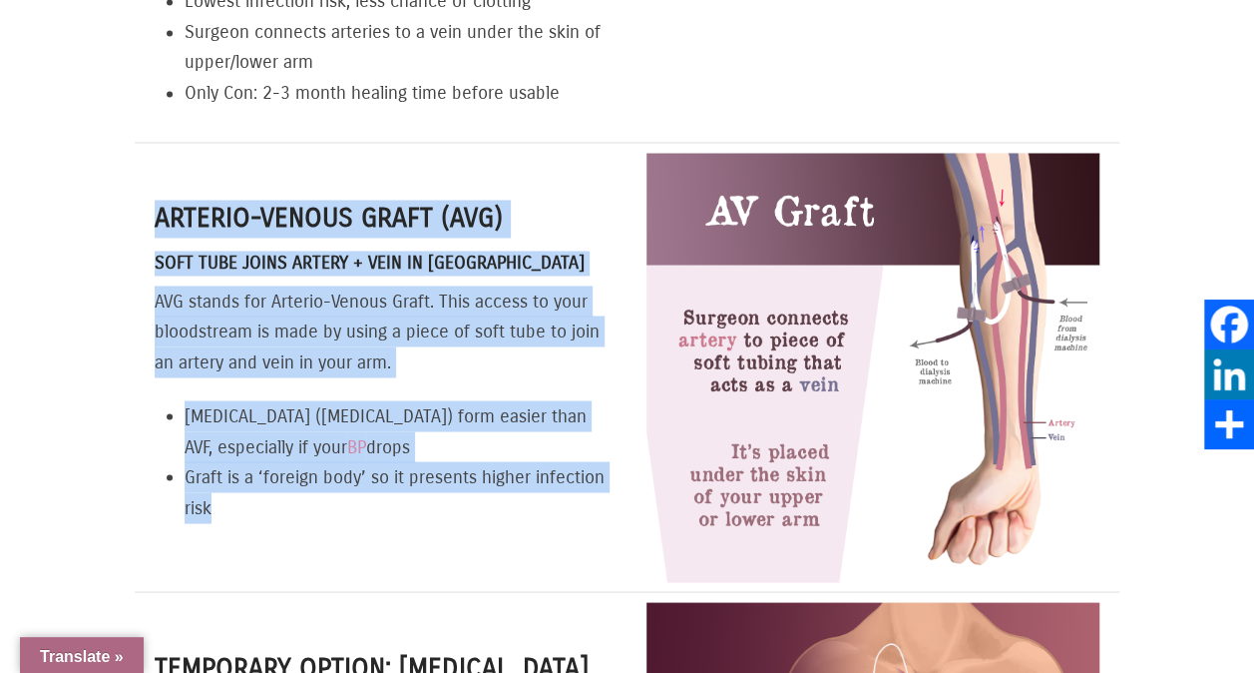
drag, startPoint x: 156, startPoint y: 137, endPoint x: 257, endPoint y: 433, distance: 313.4
click at [257, 433] on div "Arterio-venous Graft (AVG) Soft Tube Joins Artery + Vein in Arm AVG stands for …" at bounding box center [381, 361] width 453 height 322
copy div "Arterio-venous Graft (AVG) Soft Tube Joins Artery + Vein in Arm AVG stands for …"
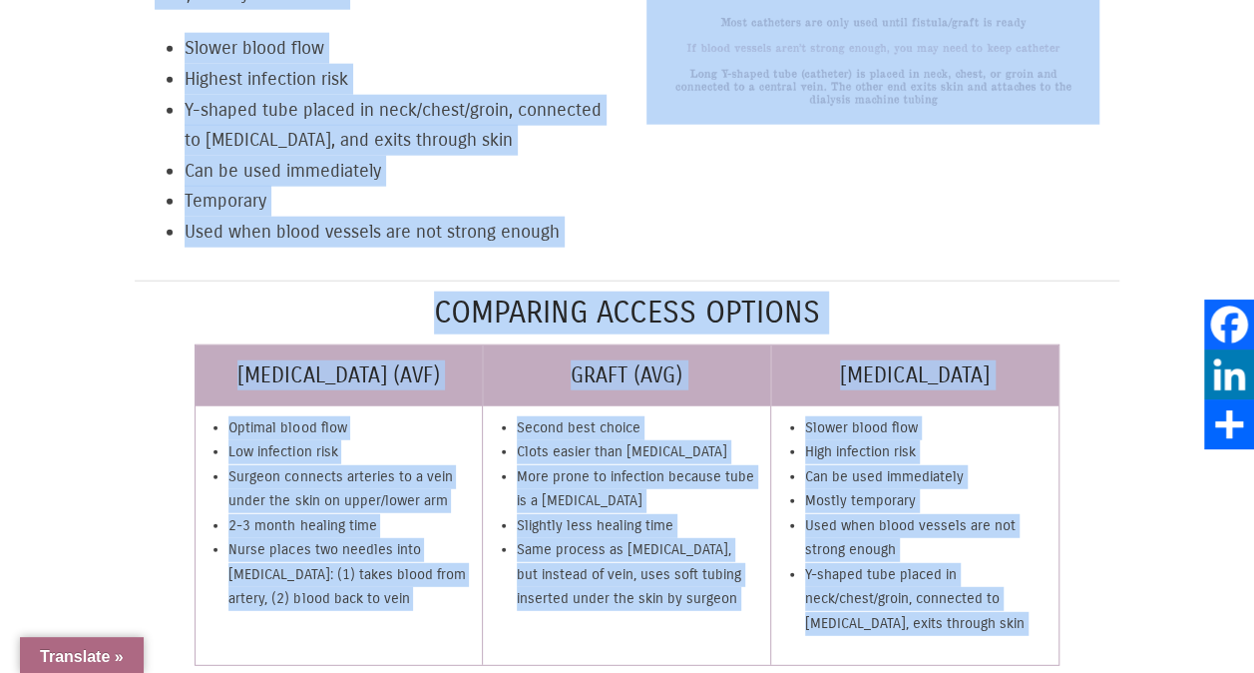
scroll to position [2502, 0]
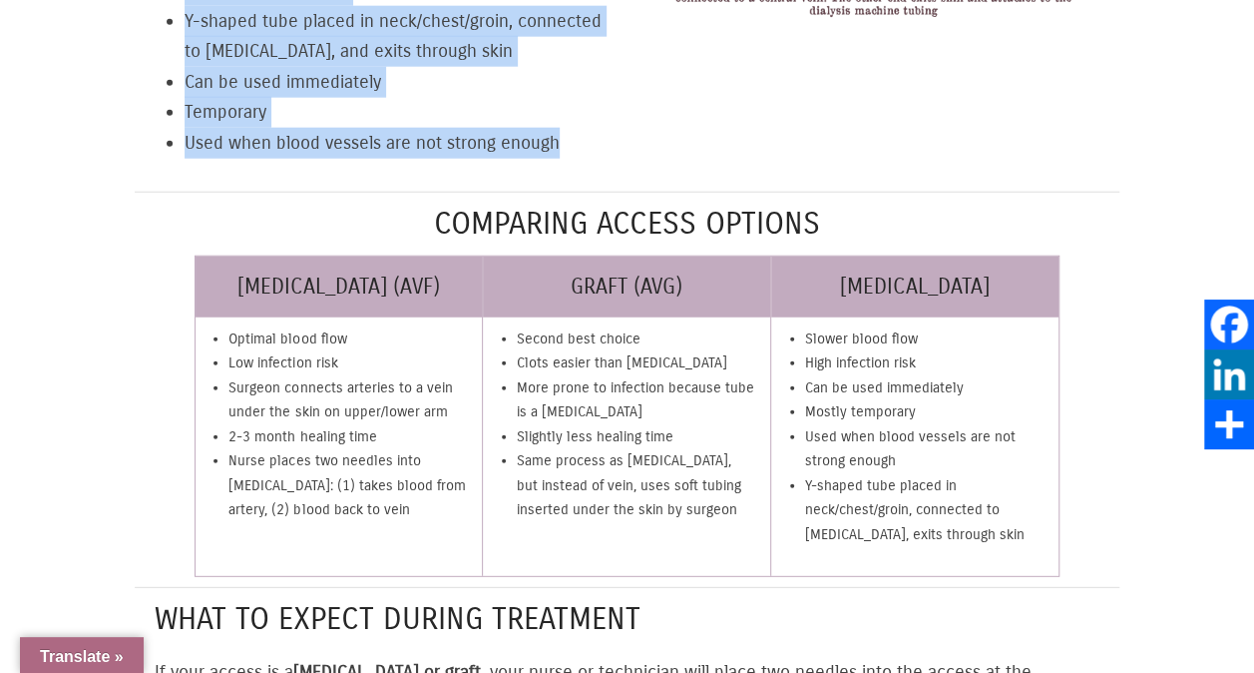
drag, startPoint x: 160, startPoint y: 275, endPoint x: 572, endPoint y: 64, distance: 463.3
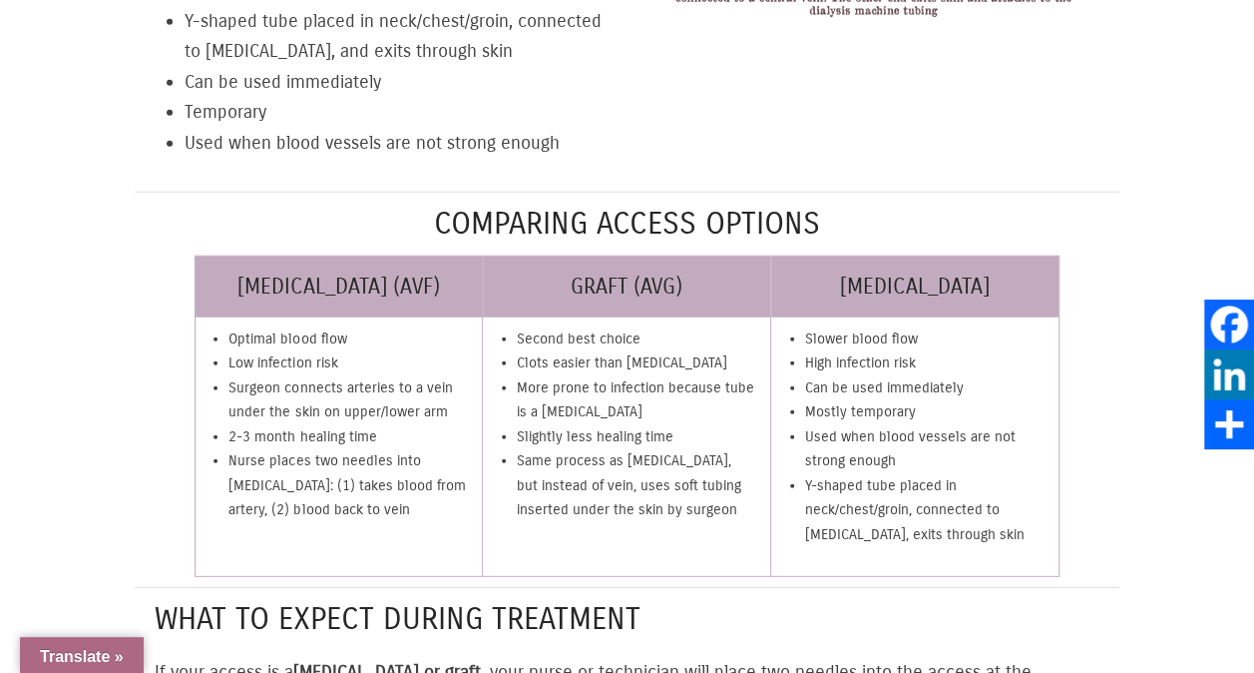
click at [425, 376] on li "Surgeon connects arteries to a vein under the skin on upper/lower arm" at bounding box center [350, 400] width 243 height 49
drag, startPoint x: 234, startPoint y: 251, endPoint x: 367, endPoint y: 256, distance: 133.8
click at [367, 327] on li "Optimal blood flow" at bounding box center [350, 339] width 243 height 24
drag, startPoint x: 367, startPoint y: 256, endPoint x: 237, endPoint y: 256, distance: 130.7
click at [237, 327] on li "Optimal blood flow" at bounding box center [350, 339] width 243 height 24
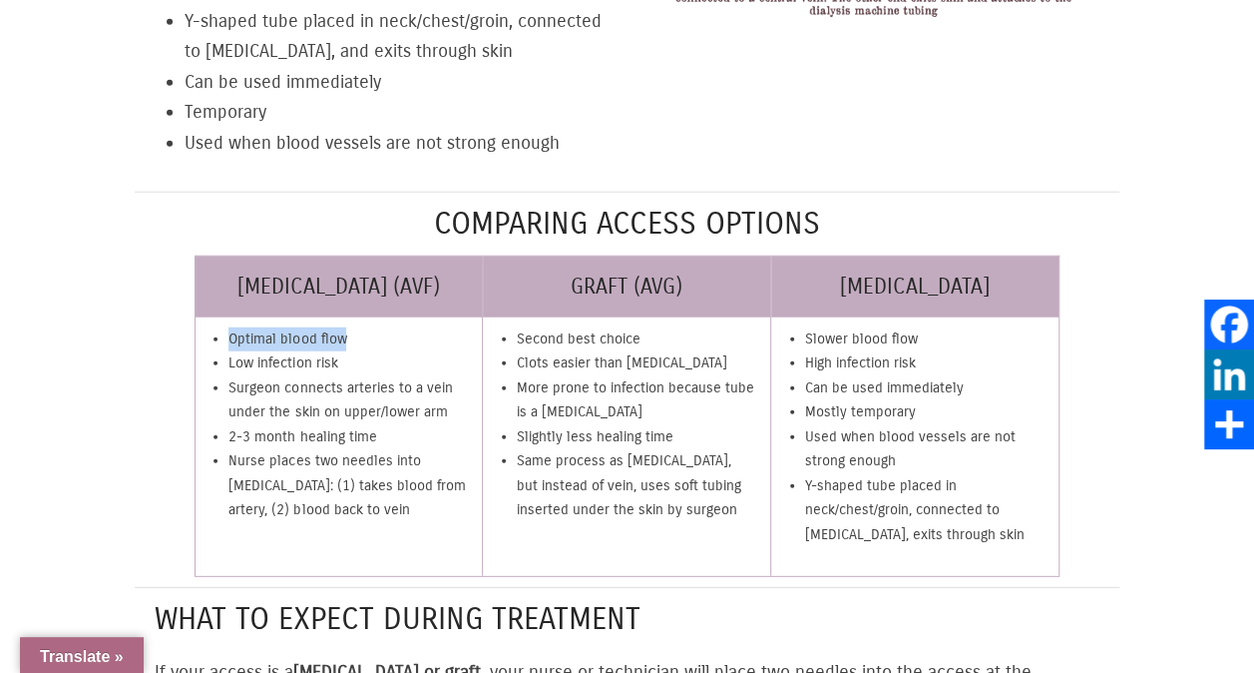
drag, startPoint x: 230, startPoint y: 249, endPoint x: 351, endPoint y: 248, distance: 121.7
click at [351, 327] on li "Optimal blood flow" at bounding box center [350, 339] width 243 height 24
copy li "Optimal blood flow"
click at [229, 327] on li "Optimal blood flow" at bounding box center [350, 339] width 243 height 24
drag, startPoint x: 215, startPoint y: 249, endPoint x: 353, endPoint y: 251, distance: 138.7
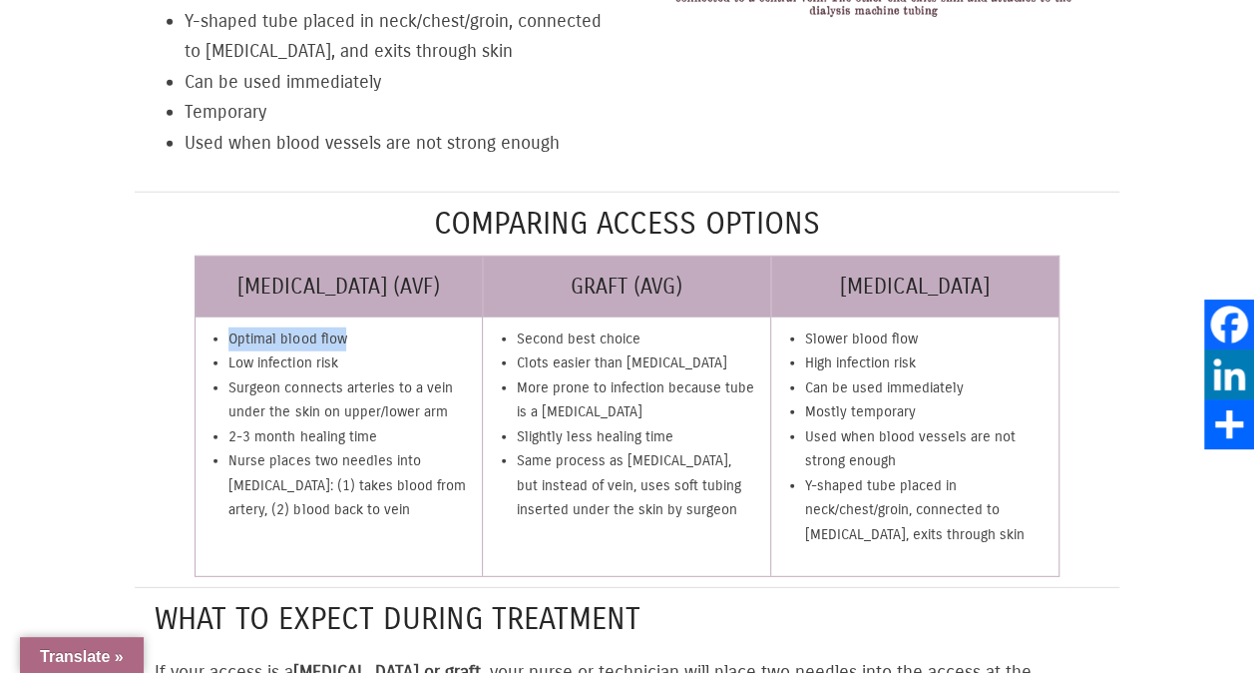
click at [353, 327] on li "Optimal blood flow" at bounding box center [350, 339] width 243 height 24
click at [235, 351] on li "Low infection risk" at bounding box center [350, 363] width 243 height 24
drag, startPoint x: 228, startPoint y: 278, endPoint x: 345, endPoint y: 274, distance: 117.8
click at [345, 317] on ul "Optimal blood flow Low infection risk Surgeon connects arteries to a vein under…" at bounding box center [350, 425] width 263 height 216
copy li "Low infection risk"
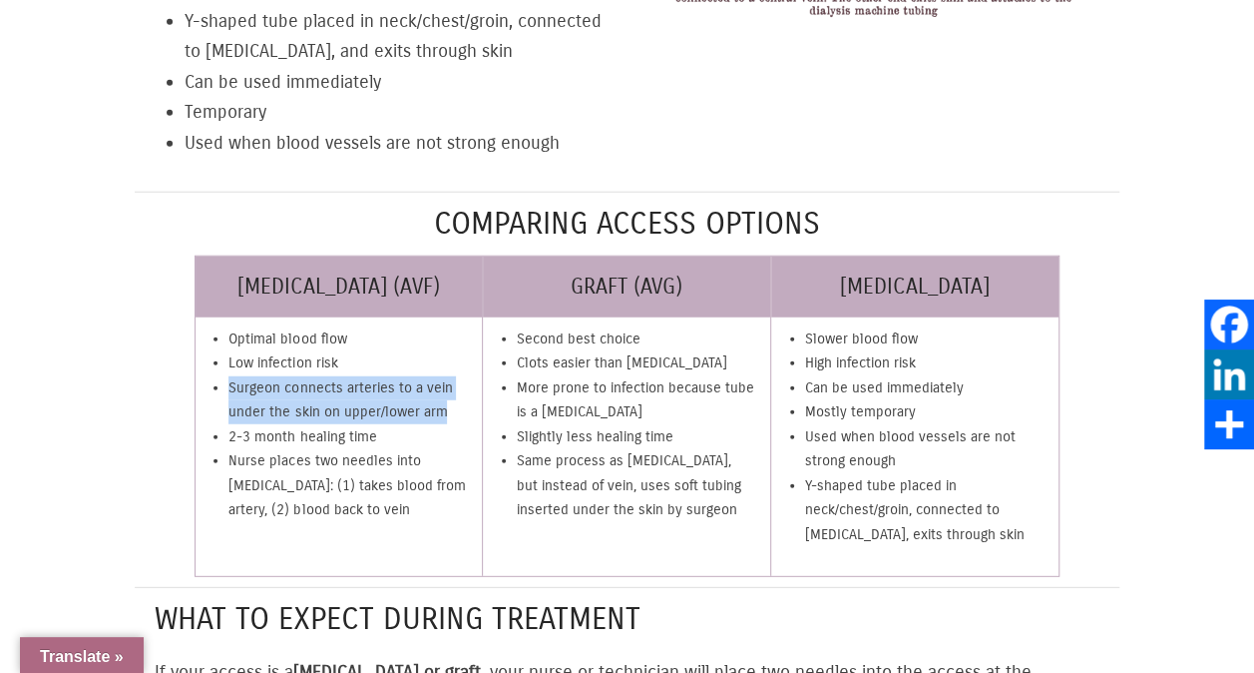
drag, startPoint x: 231, startPoint y: 298, endPoint x: 456, endPoint y: 326, distance: 227.3
click at [456, 376] on li "Surgeon connects arteries to a vein under the skin on upper/lower arm" at bounding box center [350, 400] width 243 height 49
copy li "Surgeon connects arteries to a vein under the skin on upper/lower arm"
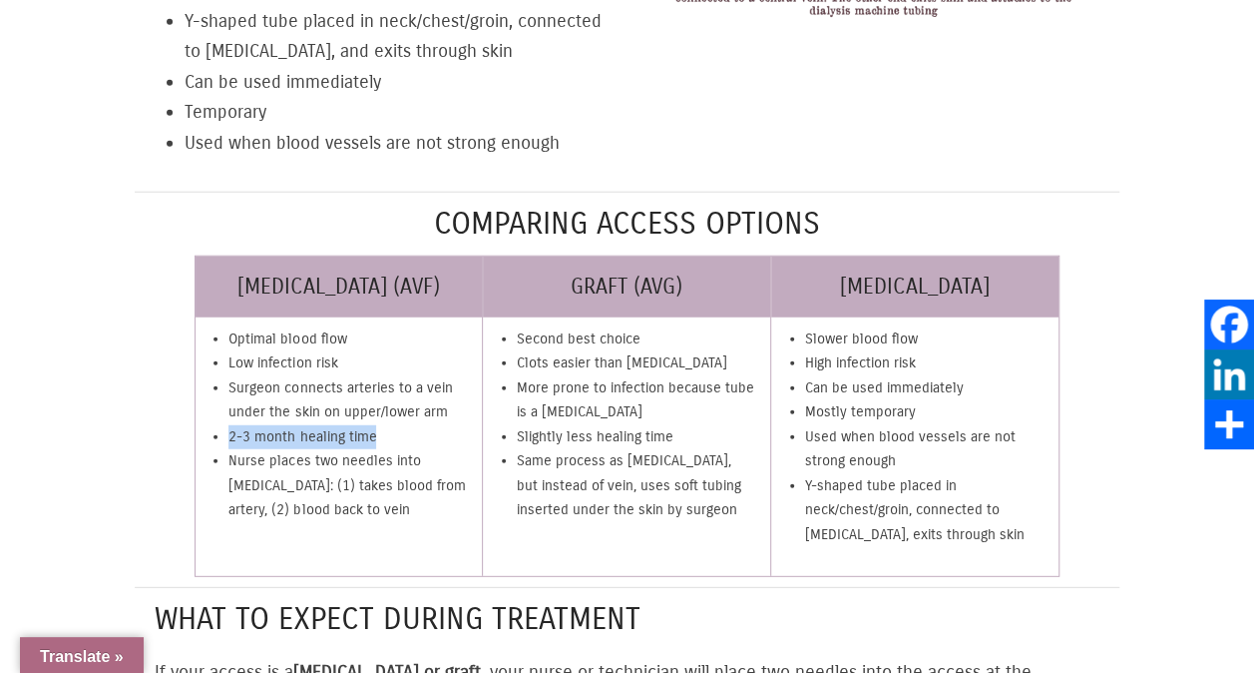
copy li "2-3 month healing time"
drag, startPoint x: 226, startPoint y: 355, endPoint x: 404, endPoint y: 361, distance: 178.7
click at [404, 361] on ul "Optimal blood flow Low infection risk Surgeon connects arteries to a vein under…" at bounding box center [350, 425] width 263 height 216
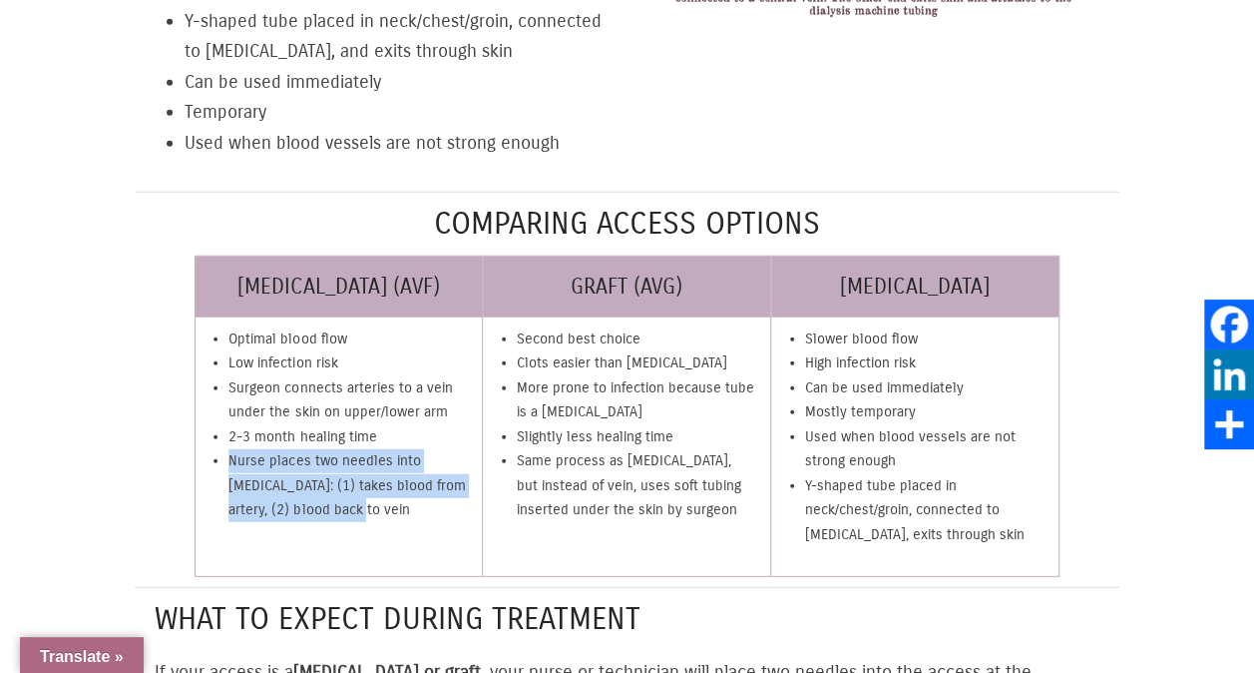
copy li "Nurse places two needles into [MEDICAL_DATA]: (1) takes blood from artery, (2) …"
drag, startPoint x: 230, startPoint y: 373, endPoint x: 320, endPoint y: 430, distance: 107.2
click at [320, 449] on li "Nurse places two needles into [MEDICAL_DATA]: (1) takes blood from artery, (2) …" at bounding box center [350, 485] width 243 height 73
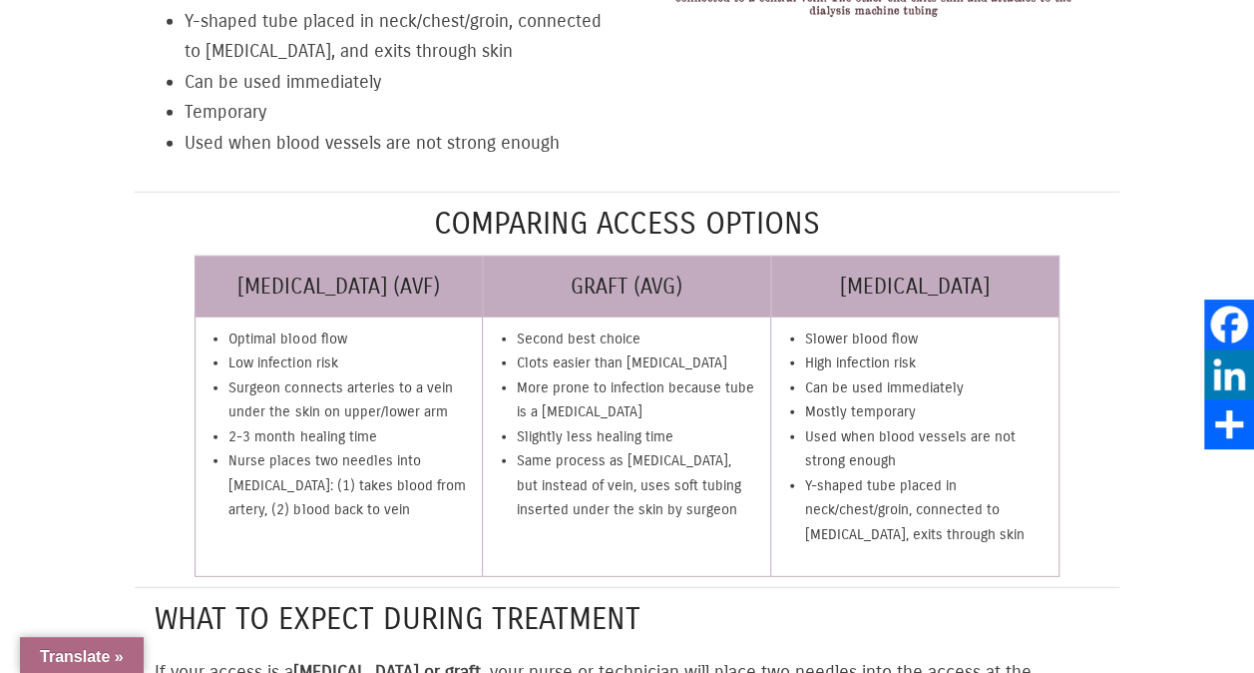
click at [525, 327] on li "Second best choice" at bounding box center [638, 339] width 243 height 24
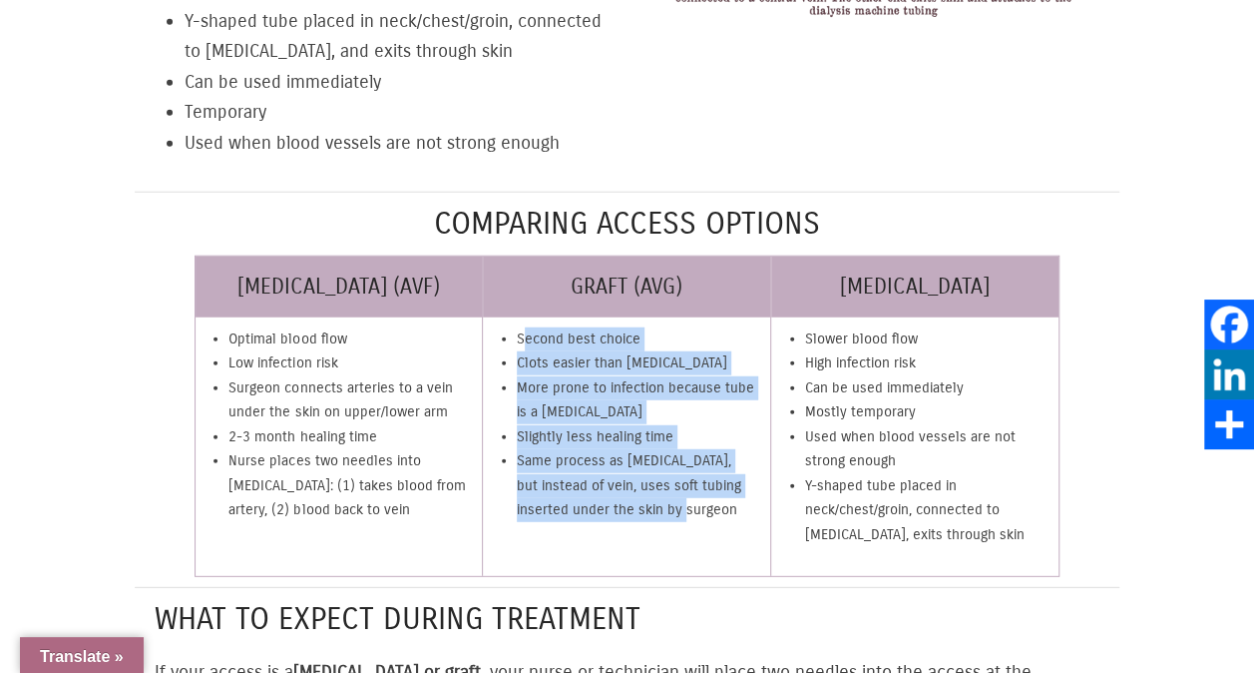
drag, startPoint x: 521, startPoint y: 249, endPoint x: 649, endPoint y: 439, distance: 228.6
click at [649, 439] on ul "Second best choice Clots easier than [MEDICAL_DATA] More prone to infection bec…" at bounding box center [638, 425] width 263 height 216
copy ul "econd best choice Clots easier than [MEDICAL_DATA] More prone to infection beca…"
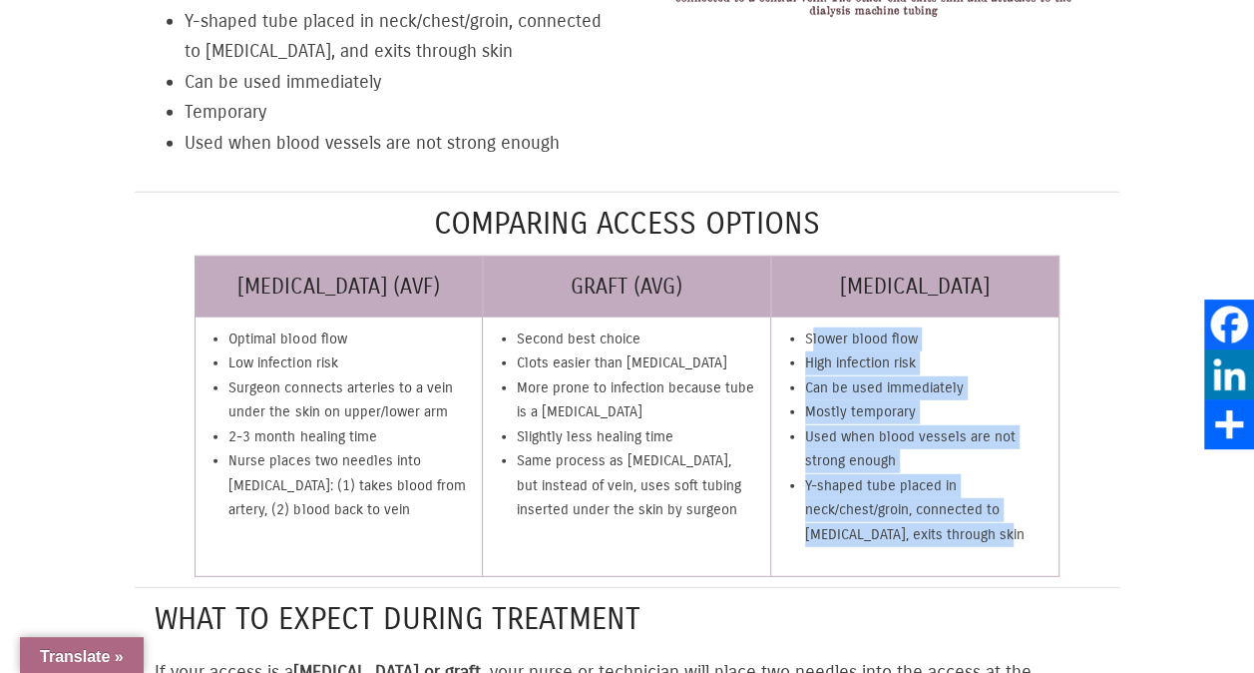
drag, startPoint x: 808, startPoint y: 248, endPoint x: 961, endPoint y: 446, distance: 249.7
click at [961, 446] on ul "Slower blood flow High infection risk Can be used immediately Mostly temporary …" at bounding box center [927, 437] width 264 height 240
drag, startPoint x: 961, startPoint y: 446, endPoint x: 803, endPoint y: 278, distance: 230.1
click at [805, 376] on li "Can be used immediately" at bounding box center [927, 388] width 244 height 24
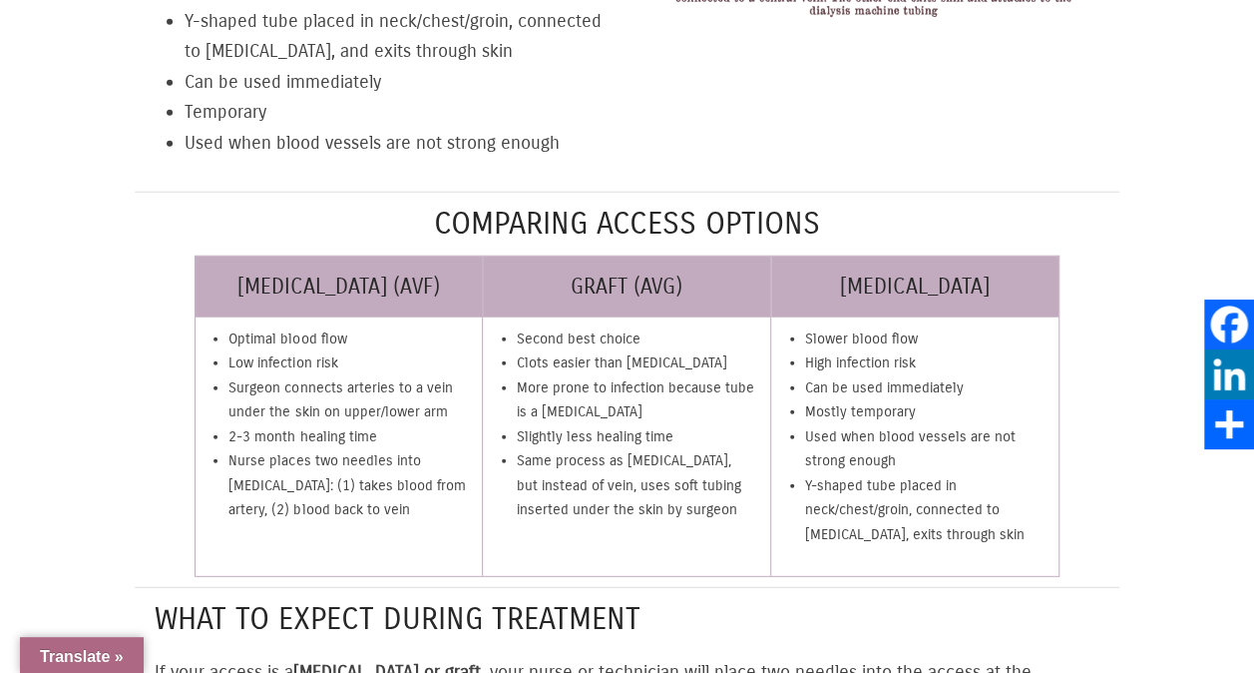
click at [803, 317] on ul "Slower blood flow High infection risk Can be used immediately Mostly temporary …" at bounding box center [927, 437] width 264 height 240
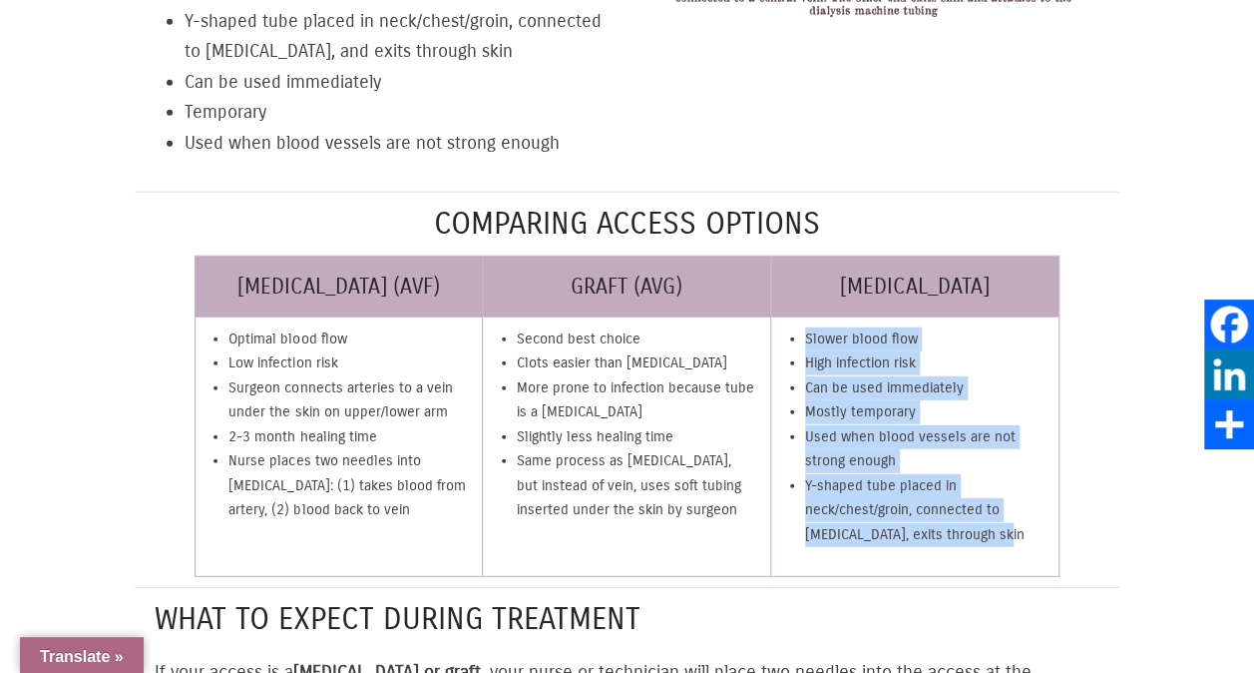
drag, startPoint x: 806, startPoint y: 247, endPoint x: 954, endPoint y: 442, distance: 244.3
click at [954, 442] on ul "Slower blood flow High infection risk Can be used immediately Mostly temporary …" at bounding box center [927, 437] width 264 height 240
copy ul "Slower blood flow High infection risk Can be used immediately Mostly temporary …"
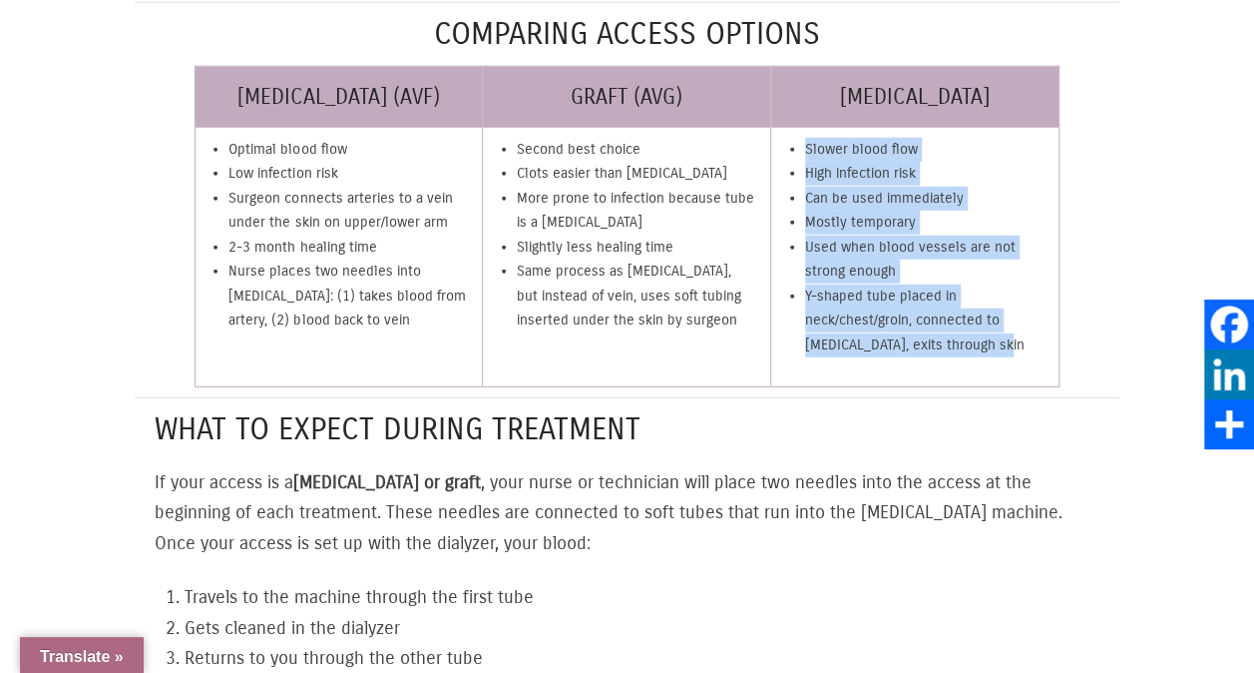
scroll to position [2901, 0]
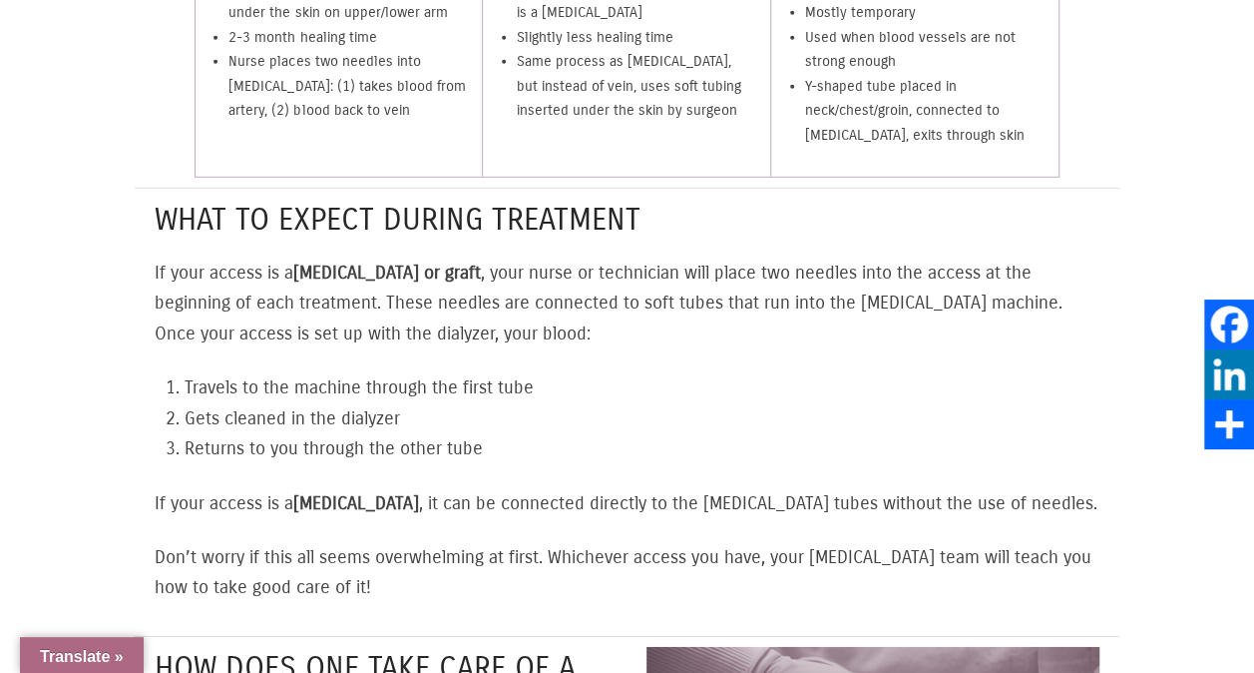
click at [500, 257] on p "If your access is a [MEDICAL_DATA] or graft , your nurse or technician will pla…" at bounding box center [627, 303] width 945 height 92
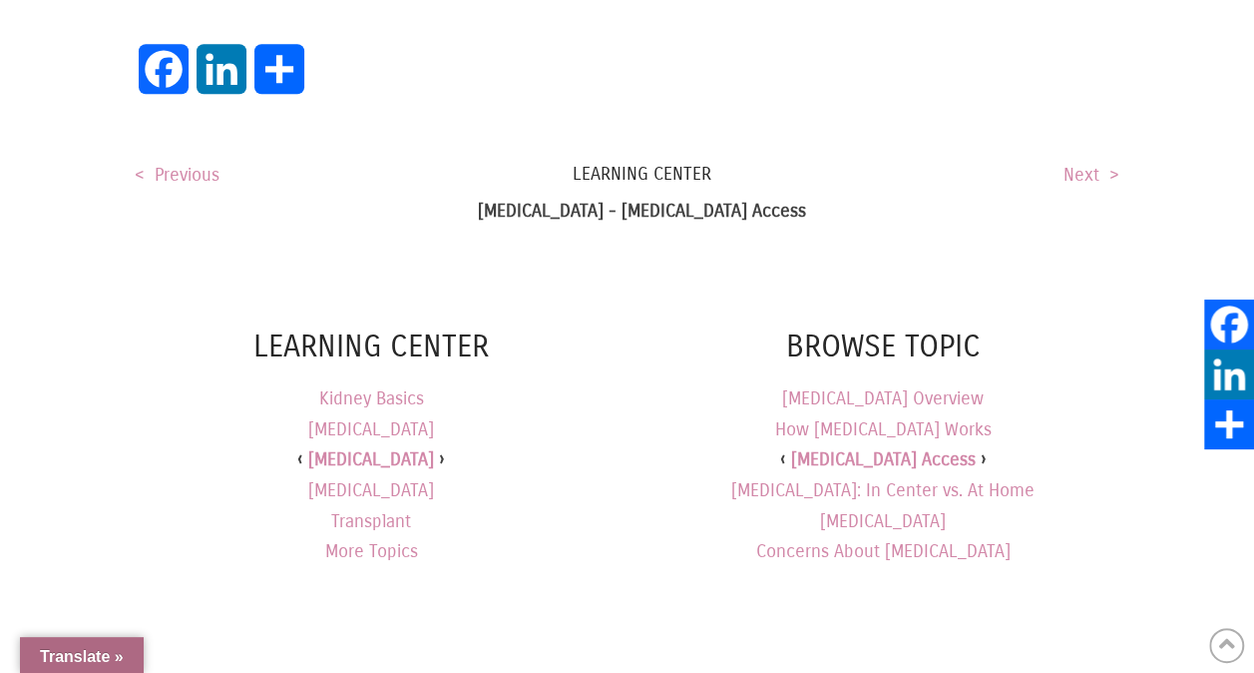
scroll to position [4498, 0]
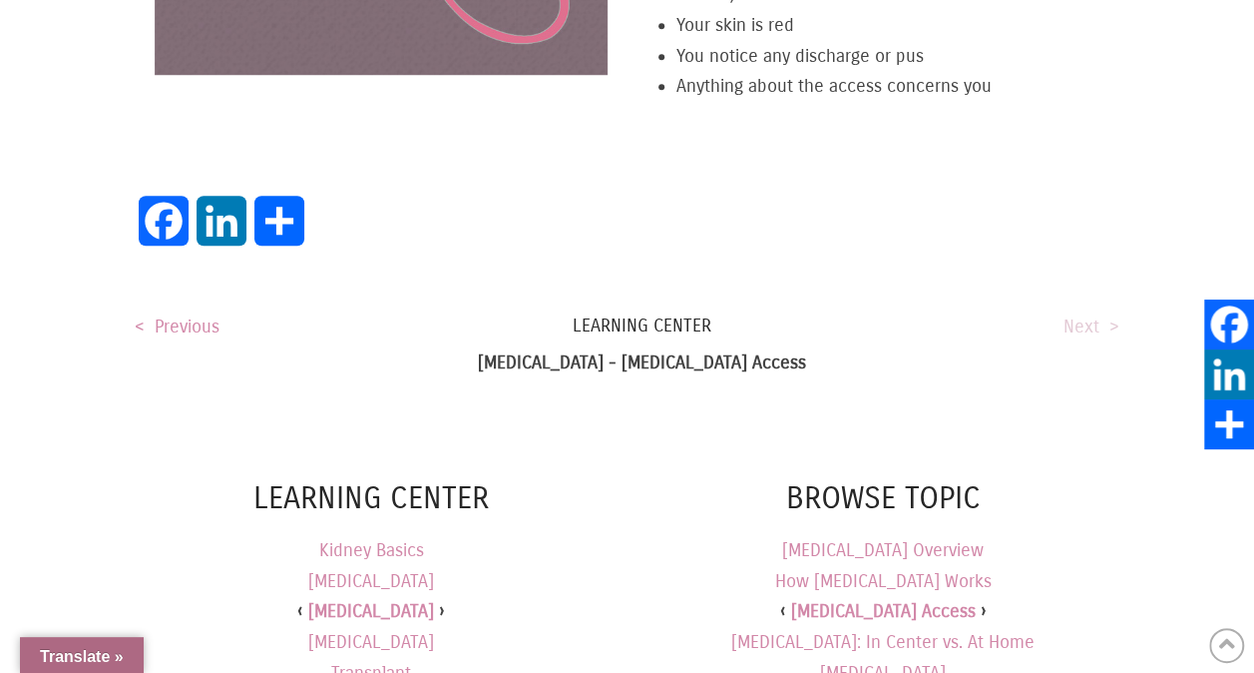
click at [1072, 315] on link "Next >" at bounding box center [1092, 326] width 56 height 22
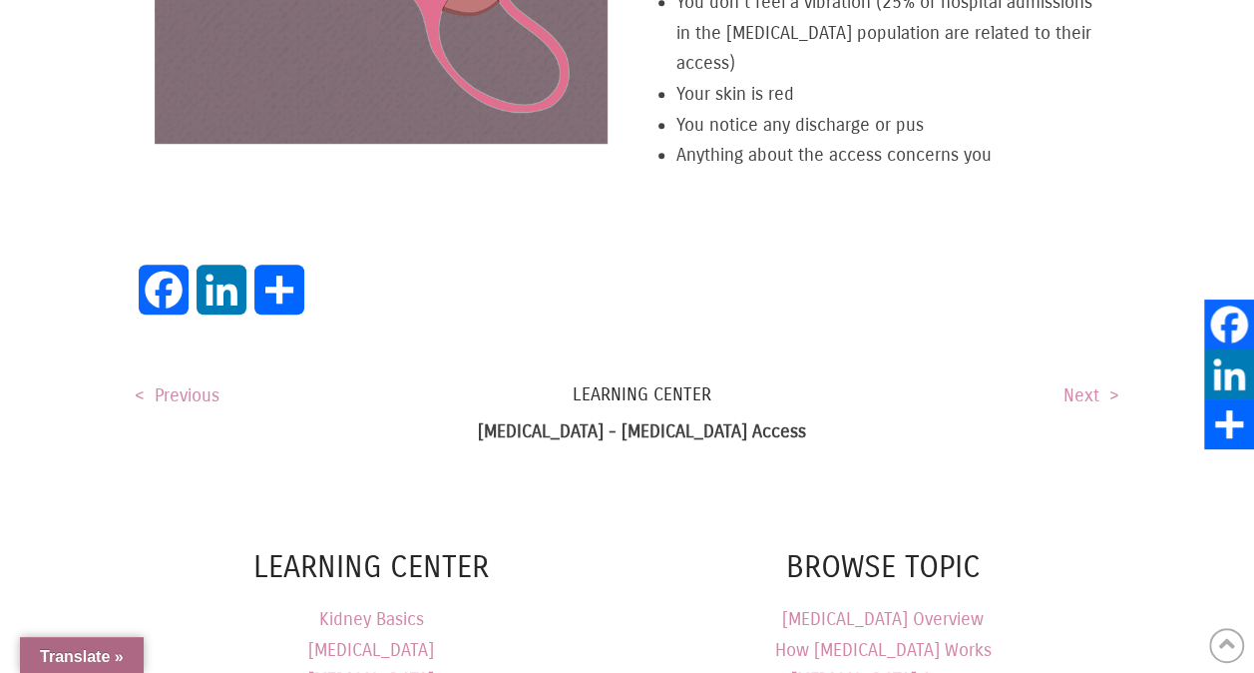
scroll to position [4398, 0]
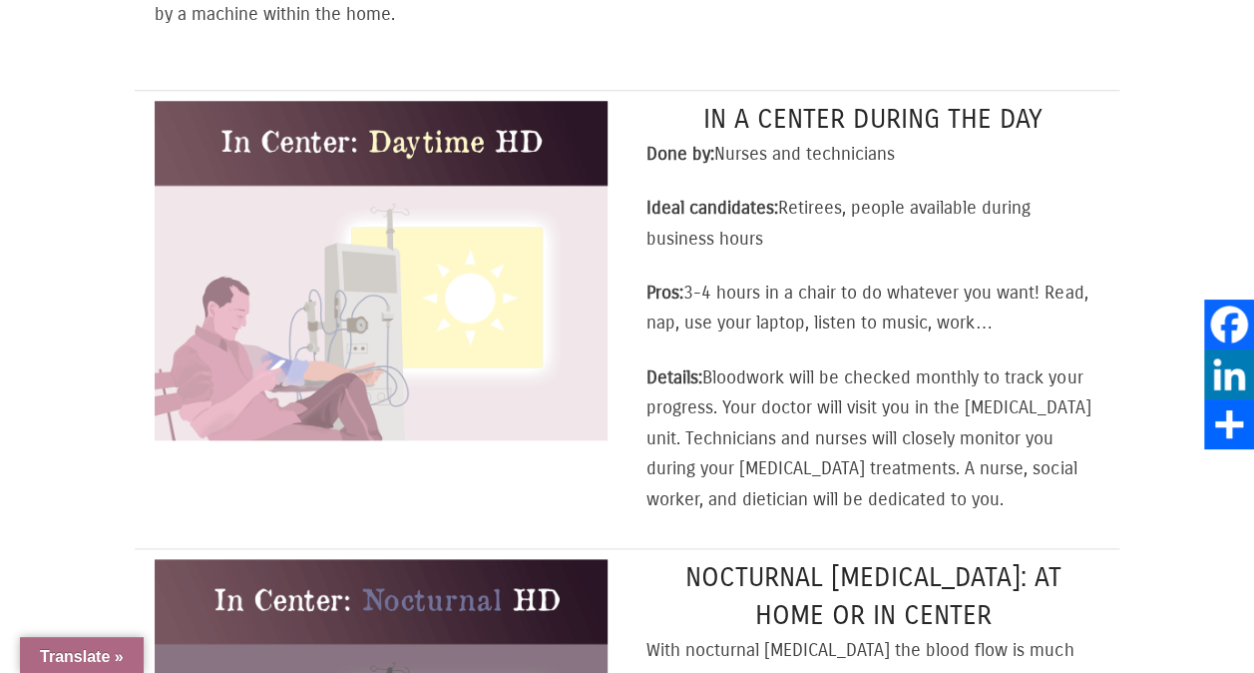
select select "Language Translate Widget"
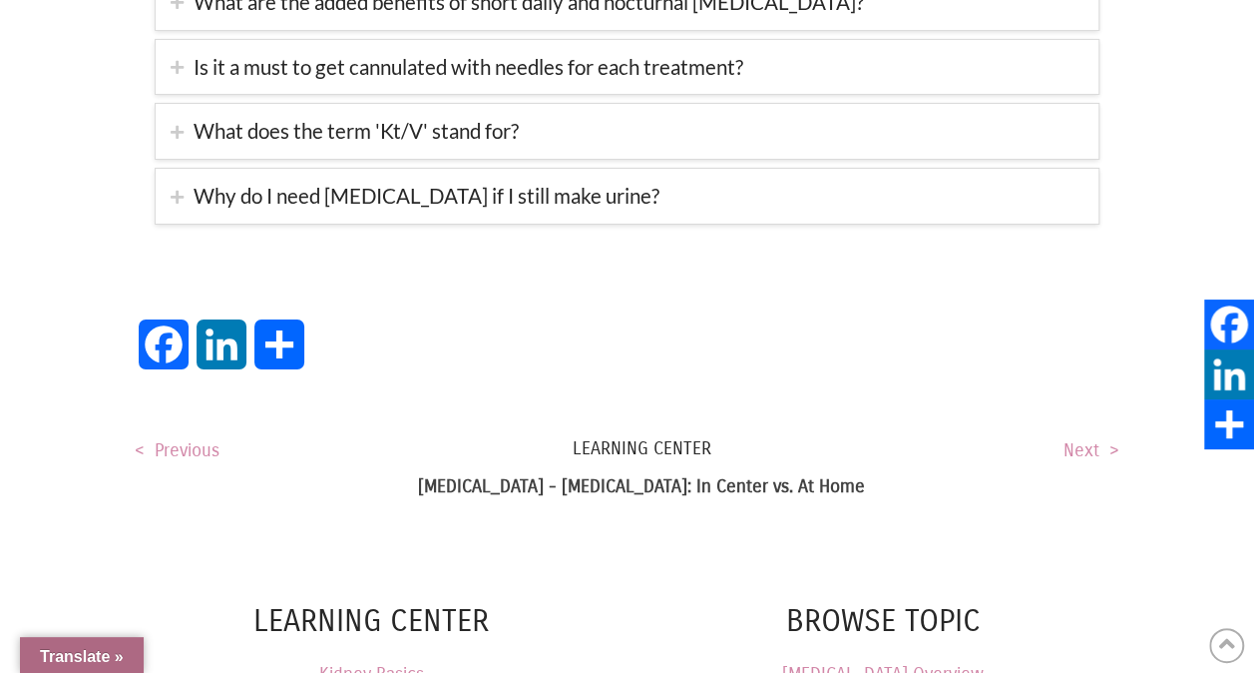
scroll to position [3692, 0]
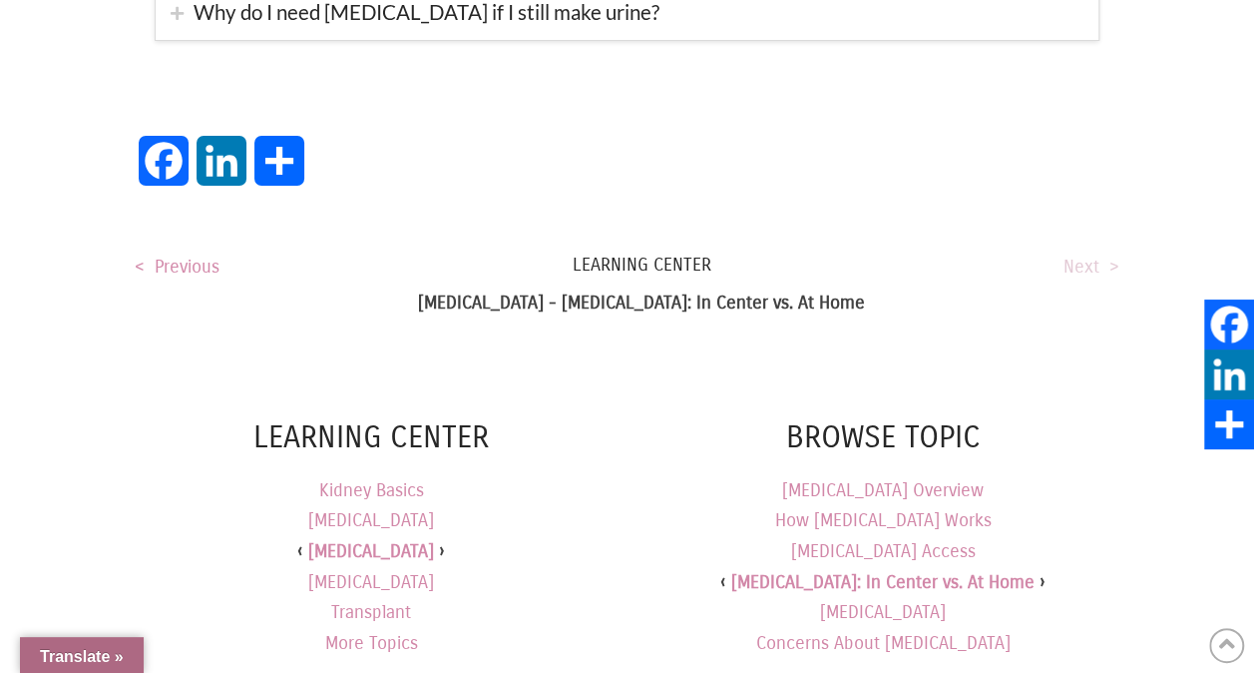
click at [1082, 255] on link "Next >" at bounding box center [1092, 266] width 56 height 22
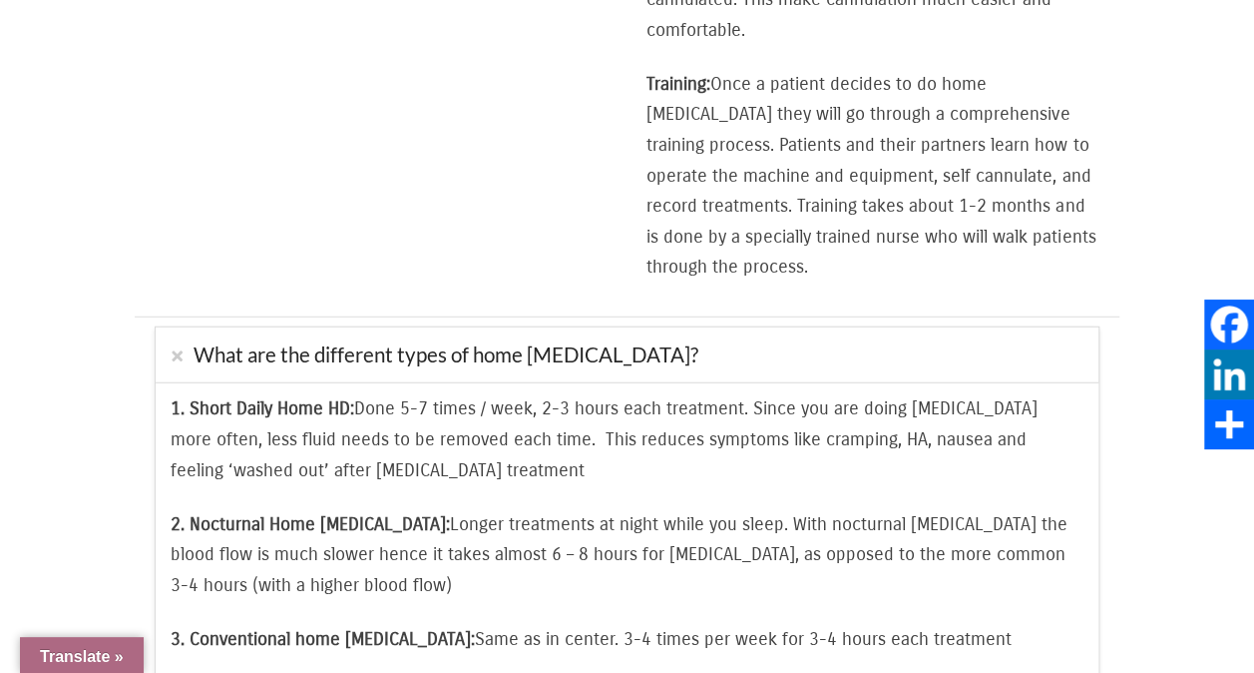
scroll to position [2694, 0]
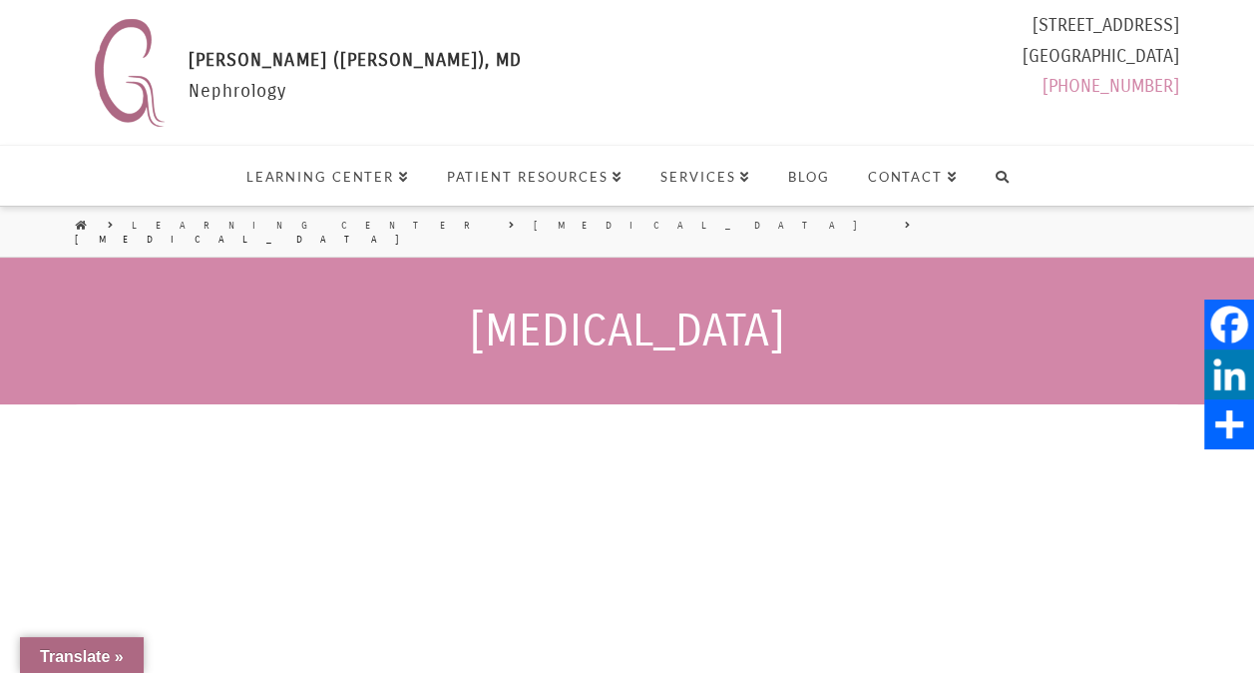
select select "Language Translate Widget"
